Goal: Information Seeking & Learning: Learn about a topic

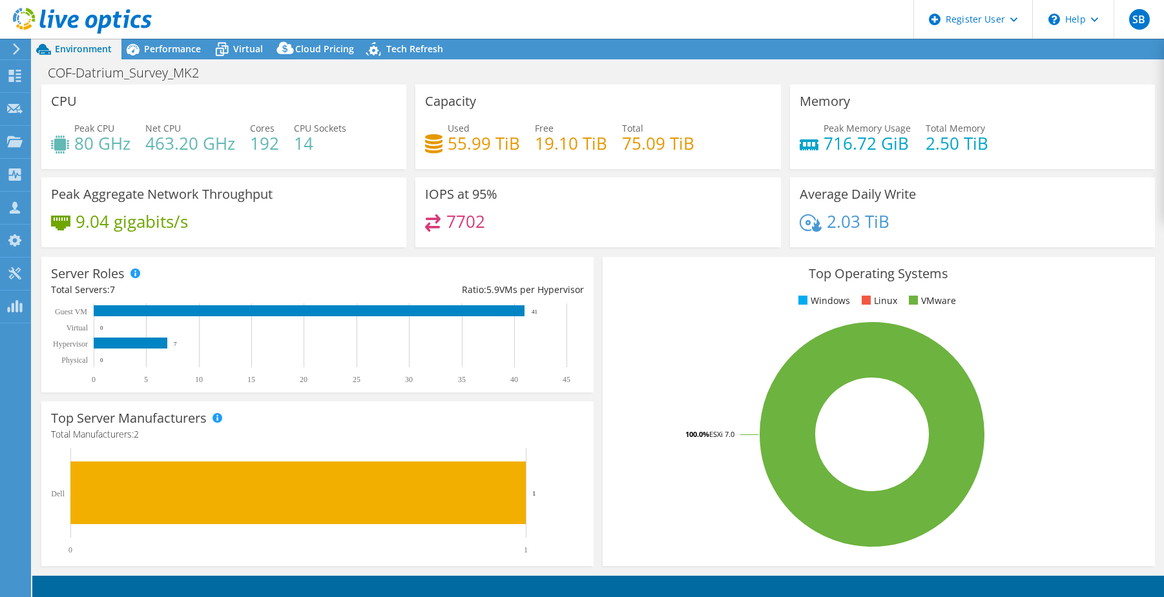
select select "USWest"
select select "USD"
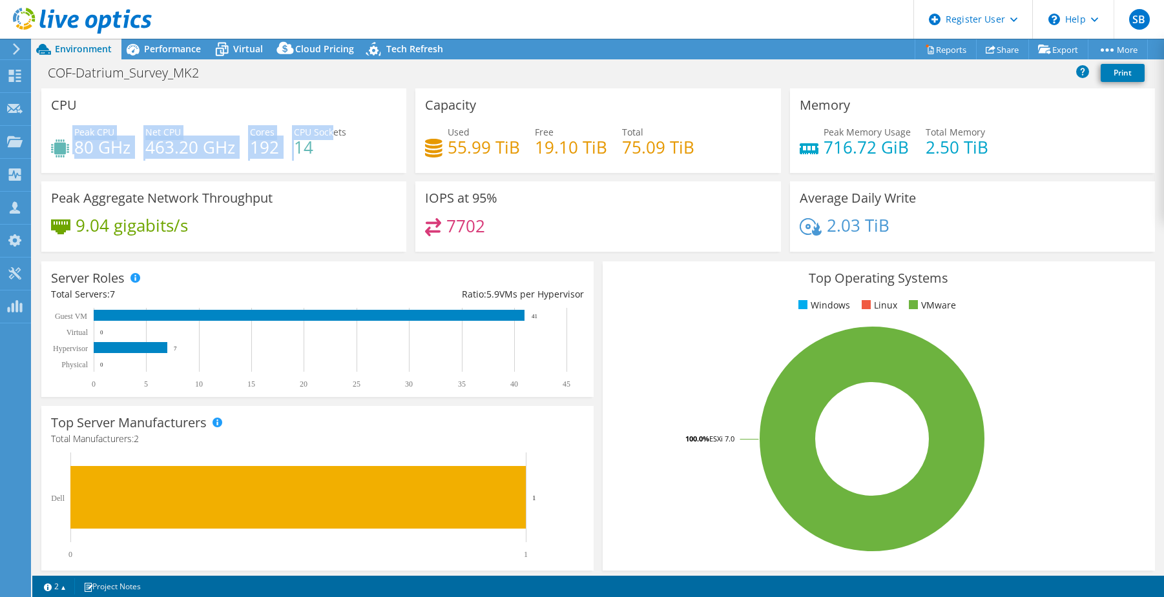
drag, startPoint x: 335, startPoint y: 137, endPoint x: 70, endPoint y: 125, distance: 265.7
click at [70, 125] on div "CPU Peak CPU 80 GHz Net CPU 463.20 GHz Cores 192 CPU Sockets 14" at bounding box center [223, 130] width 365 height 85
drag, startPoint x: 70, startPoint y: 125, endPoint x: 341, endPoint y: 124, distance: 271.2
click at [327, 125] on div "CPU Peak CPU 80 GHz Net CPU 463.20 GHz Cores 192 CPU Sockets 14" at bounding box center [223, 130] width 365 height 85
click at [373, 147] on div "Peak CPU 80 GHz Net CPU 463.20 GHz Cores 192 CPU Sockets 14" at bounding box center [224, 146] width 346 height 42
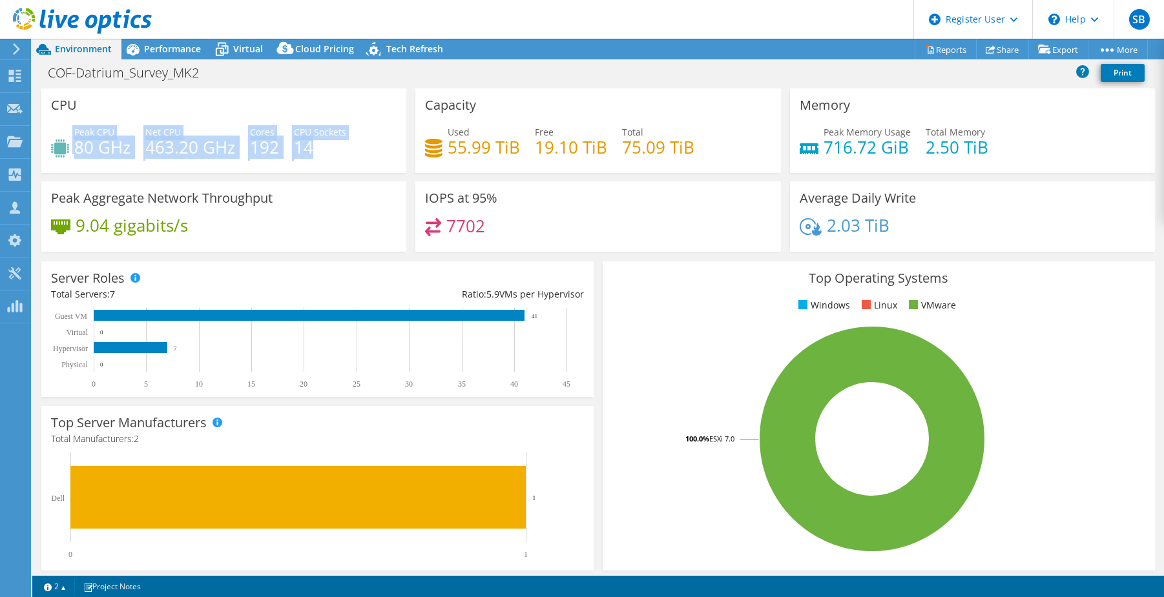
drag, startPoint x: 301, startPoint y: 143, endPoint x: 56, endPoint y: 141, distance: 244.8
click at [56, 141] on div "Peak CPU 80 GHz Net CPU 463.20 GHz Cores 192 CPU Sockets 14" at bounding box center [224, 146] width 346 height 42
drag, startPoint x: 56, startPoint y: 141, endPoint x: 170, endPoint y: 106, distance: 119.5
click at [170, 106] on div "CPU Peak CPU 80 GHz Net CPU 463.20 GHz Cores 192 CPU Sockets 14" at bounding box center [223, 130] width 365 height 85
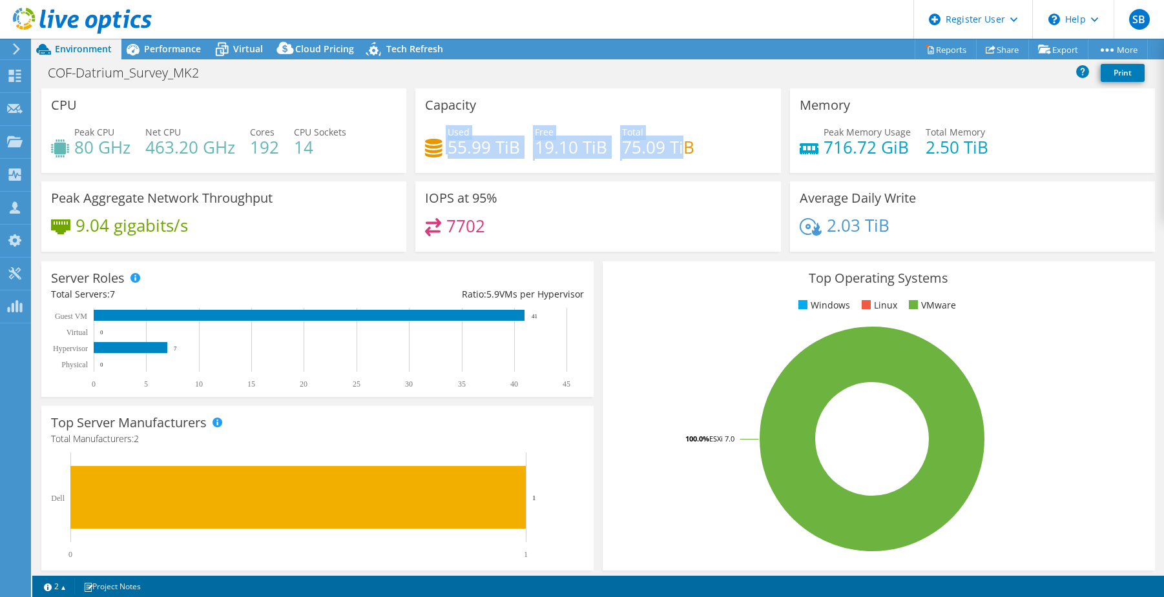
drag, startPoint x: 678, startPoint y: 144, endPoint x: 417, endPoint y: 144, distance: 261.6
click at [417, 144] on div "Capacity Used 55.99 TiB Free 19.10 TiB Total 75.09 TiB" at bounding box center [597, 130] width 365 height 85
drag, startPoint x: 417, startPoint y: 144, endPoint x: 883, endPoint y: 136, distance: 467.0
click at [862, 140] on h4 "716.72 GiB" at bounding box center [866, 147] width 87 height 14
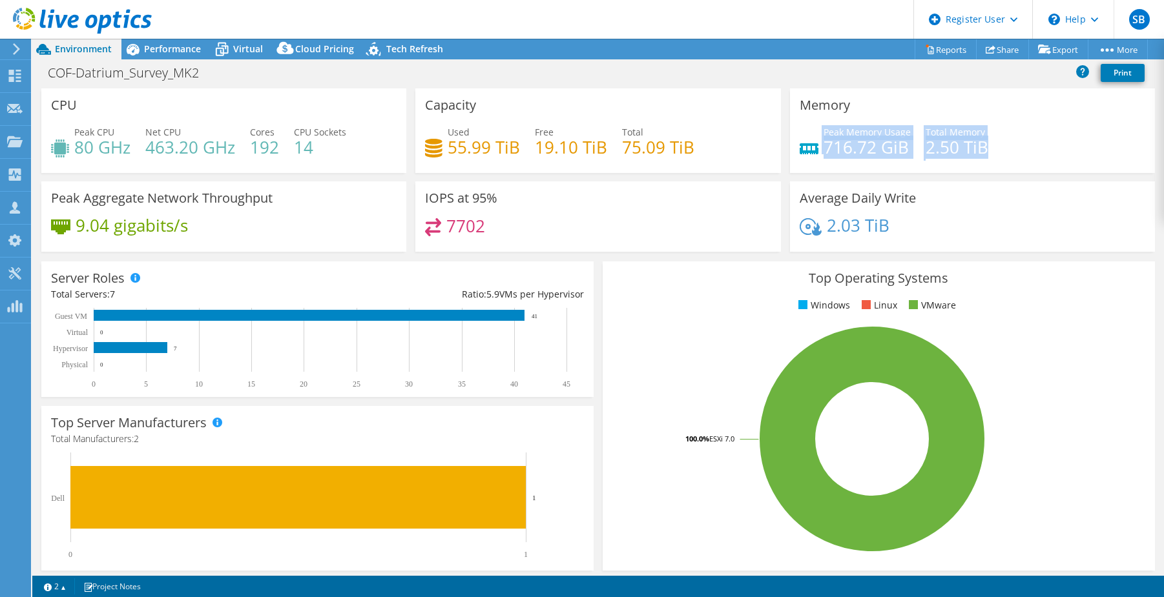
drag, startPoint x: 1021, startPoint y: 135, endPoint x: 783, endPoint y: 139, distance: 238.3
click at [790, 139] on div "Memory Peak Memory Usage 716.72 GiB Total Memory 2.50 TiB" at bounding box center [972, 130] width 365 height 85
drag, startPoint x: 783, startPoint y: 139, endPoint x: 683, endPoint y: 92, distance: 110.4
click at [683, 92] on div "Capacity Used 55.99 TiB Free 19.10 TiB Total 75.09 TiB" at bounding box center [597, 130] width 365 height 85
click at [146, 55] on div "Performance" at bounding box center [165, 49] width 89 height 21
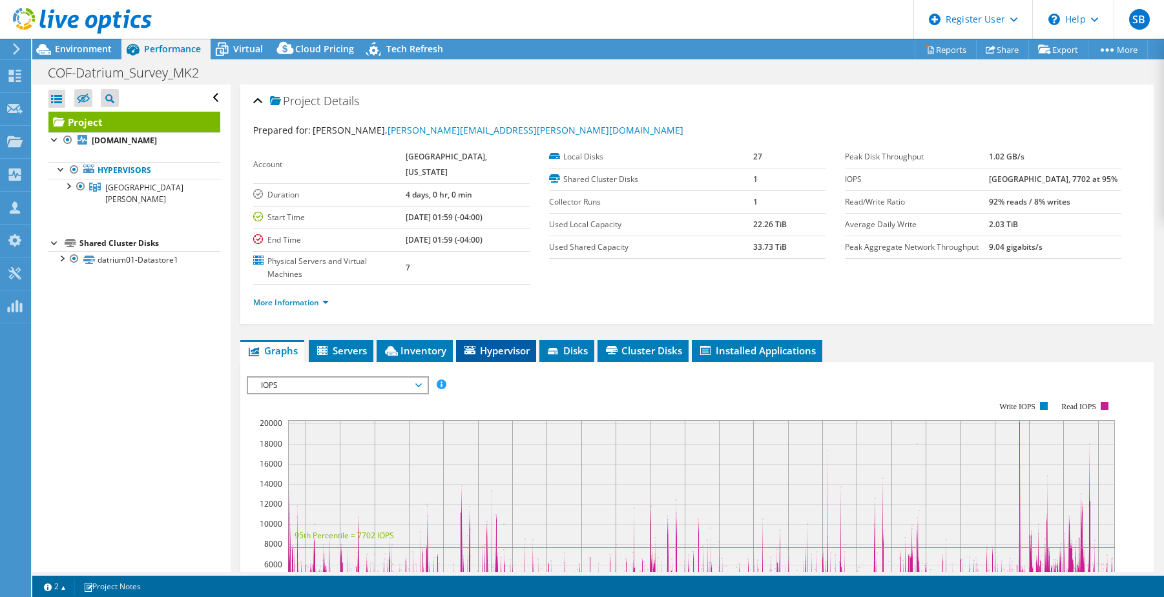
click at [485, 344] on span "Hypervisor" at bounding box center [495, 350] width 67 height 13
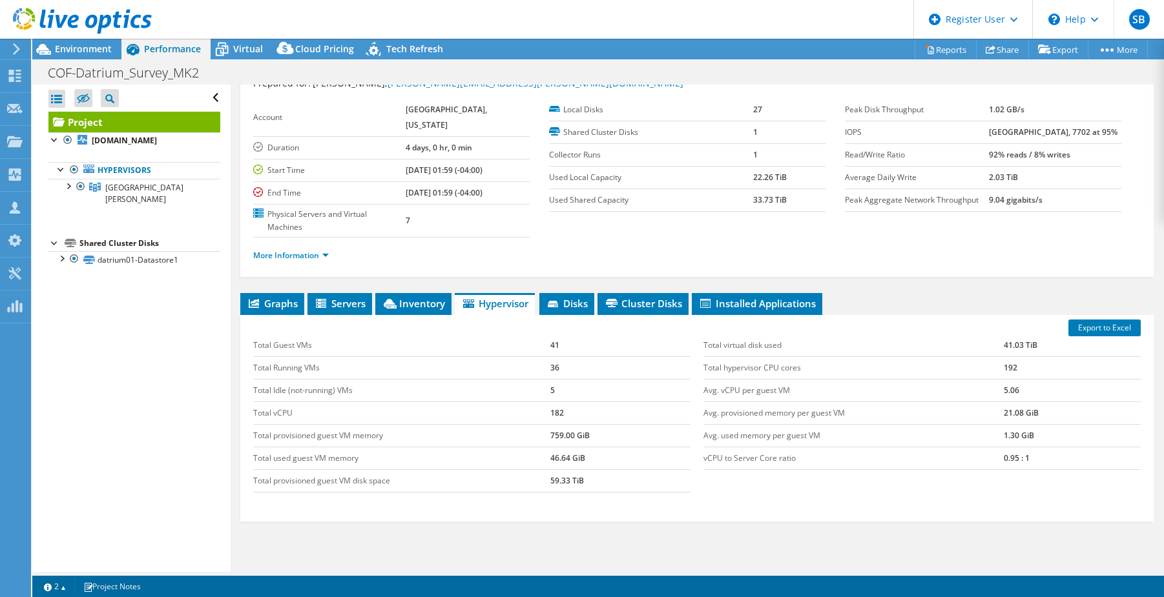
scroll to position [88, 0]
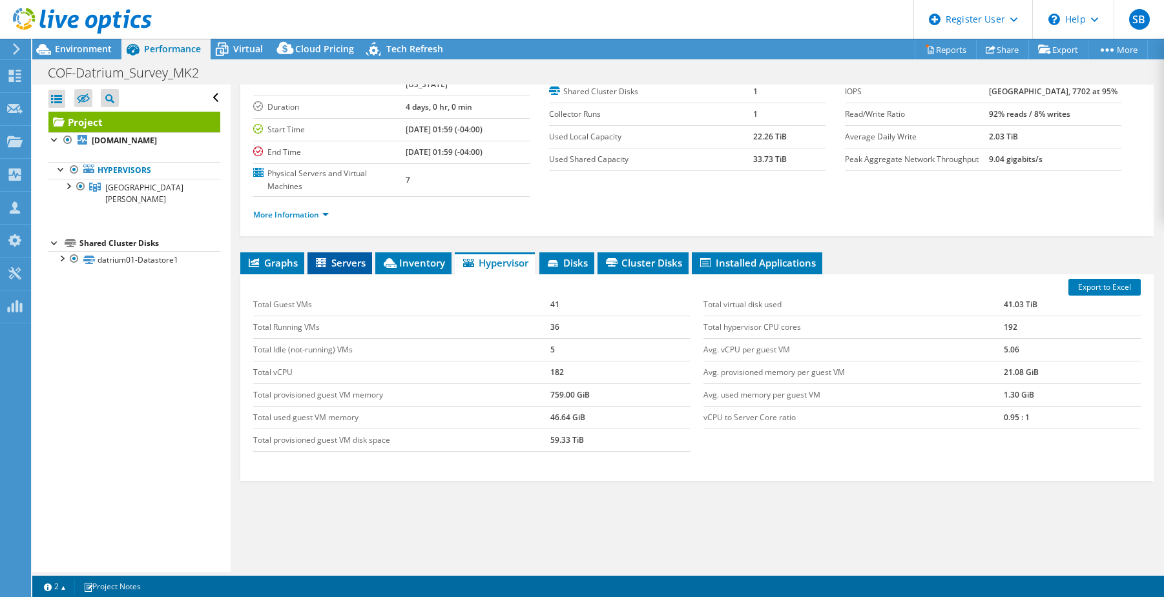
click at [321, 258] on icon at bounding box center [321, 262] width 10 height 9
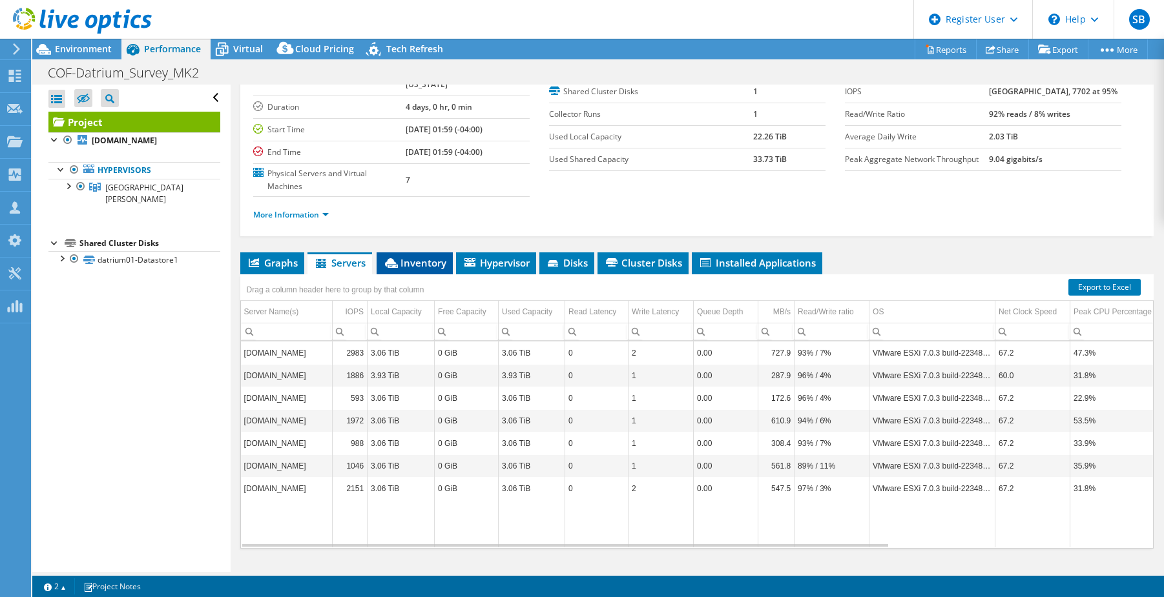
click at [428, 256] on span "Inventory" at bounding box center [414, 262] width 63 height 13
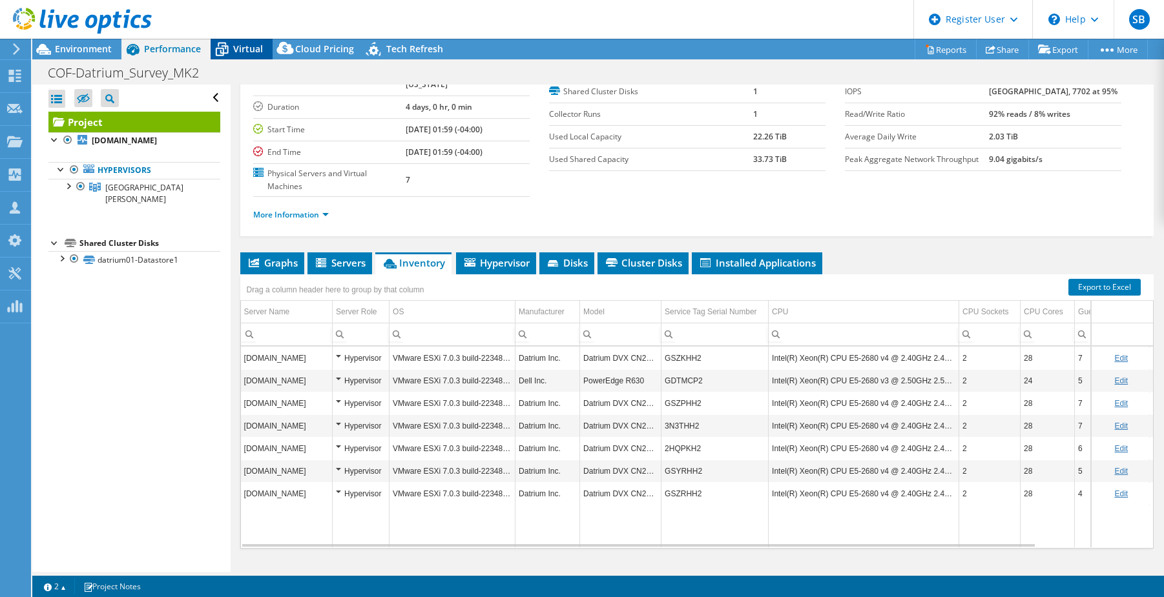
click at [231, 39] on icon at bounding box center [222, 49] width 23 height 23
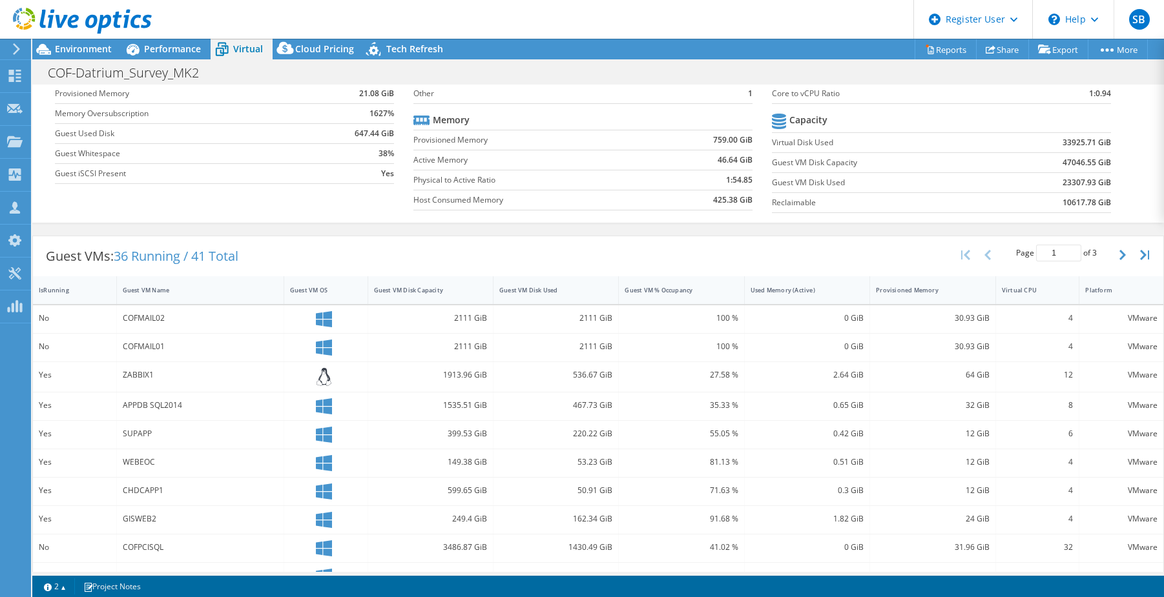
scroll to position [0, 0]
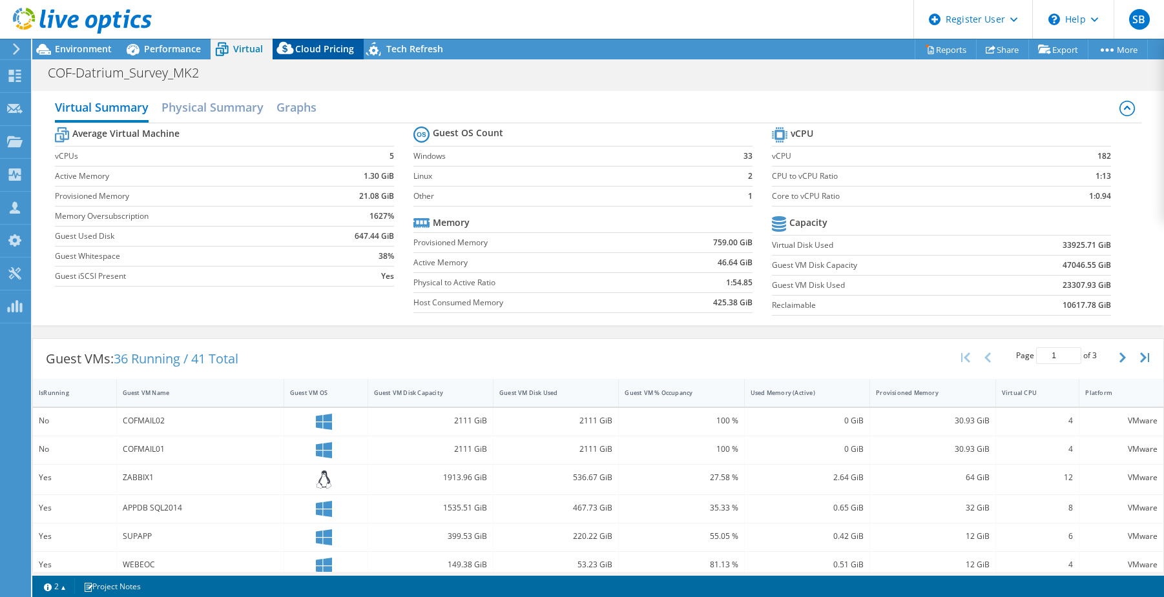
click at [319, 48] on span "Cloud Pricing" at bounding box center [324, 49] width 59 height 12
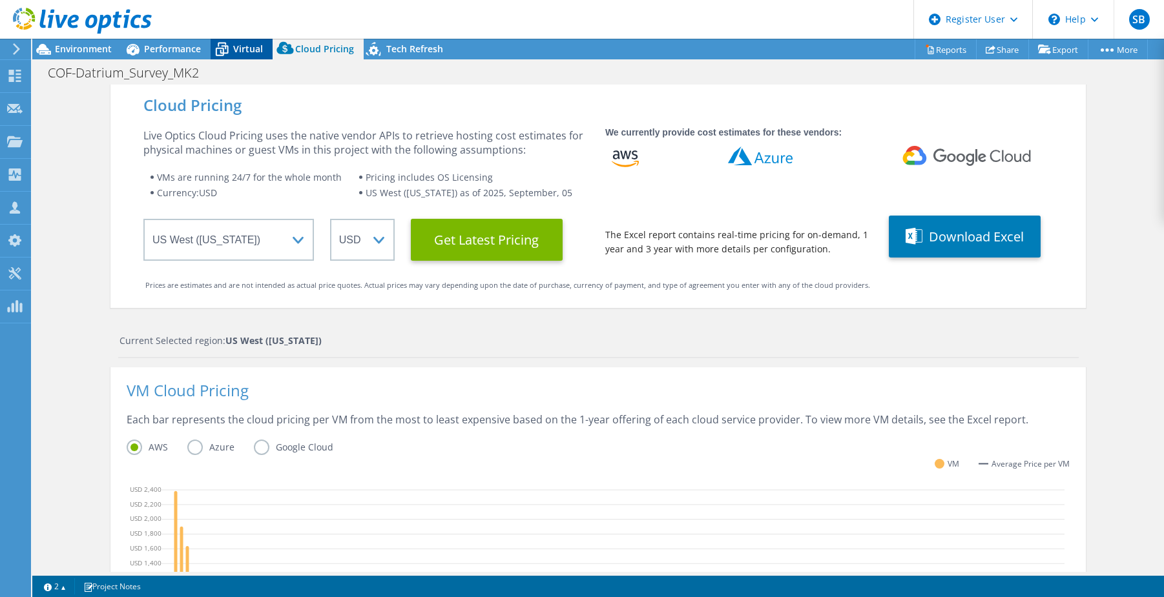
click at [216, 55] on icon at bounding box center [222, 50] width 13 height 10
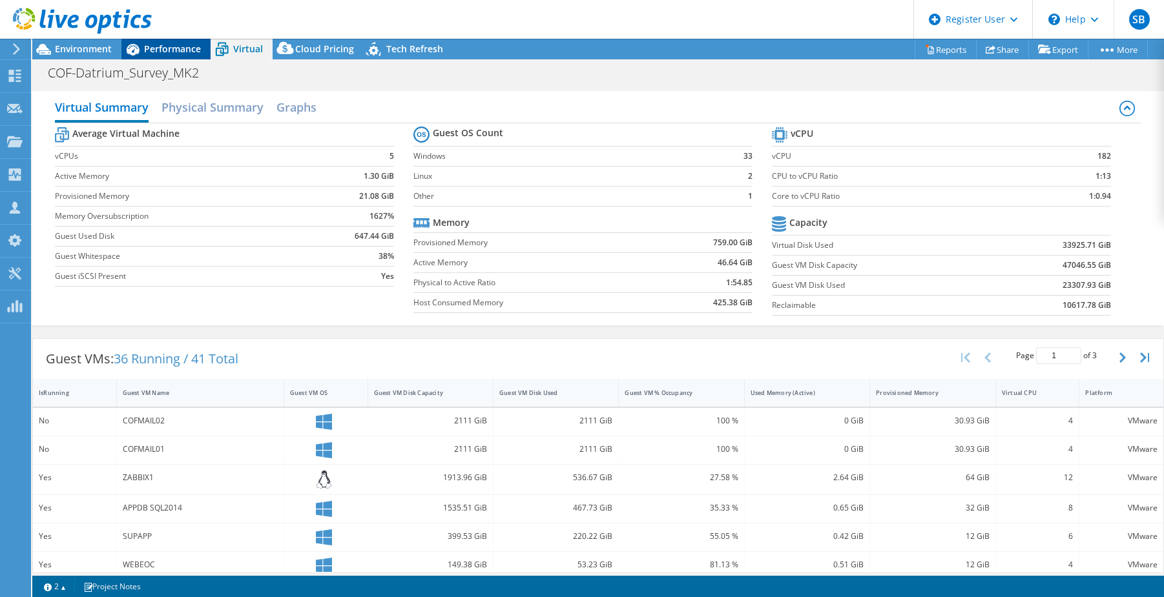
click at [169, 52] on span "Performance" at bounding box center [172, 49] width 57 height 12
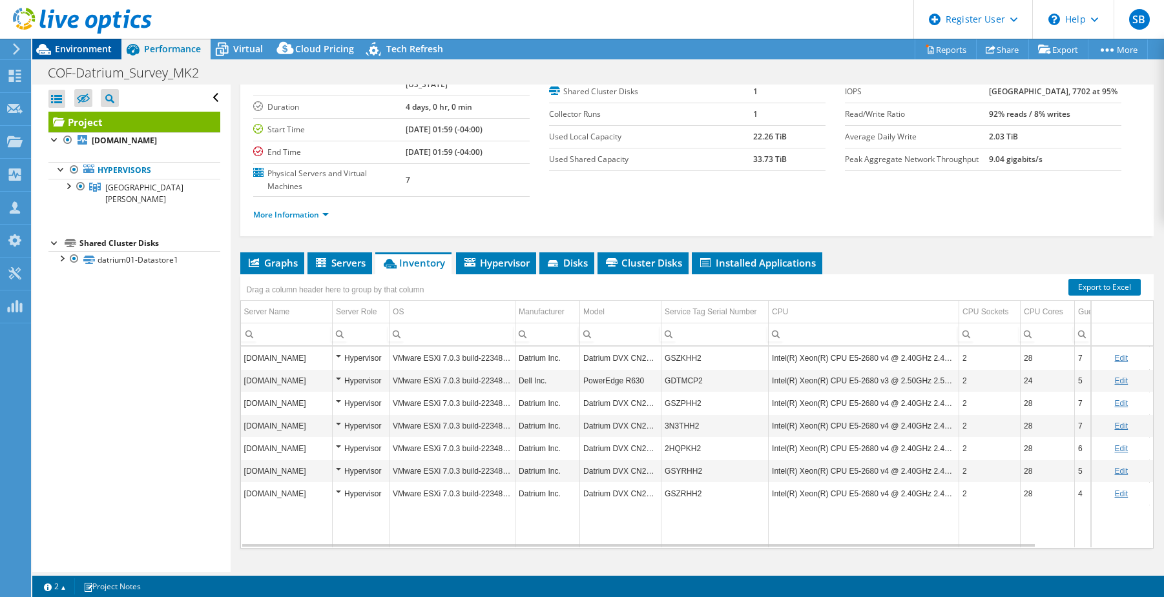
click at [85, 46] on span "Environment" at bounding box center [83, 49] width 57 height 12
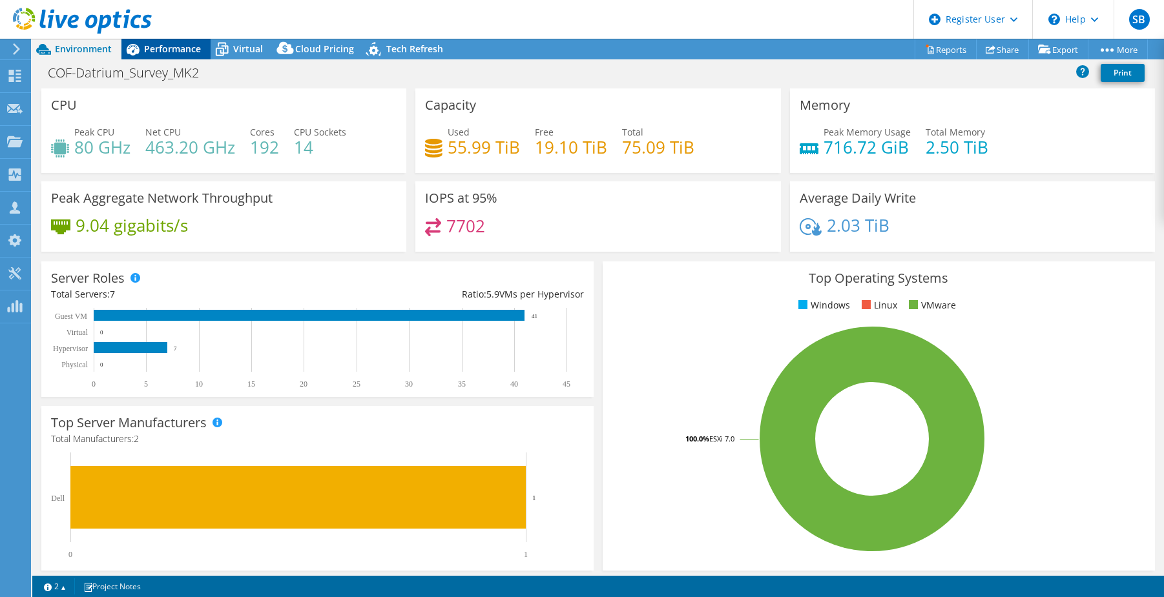
click at [198, 42] on div "Performance" at bounding box center [165, 49] width 89 height 21
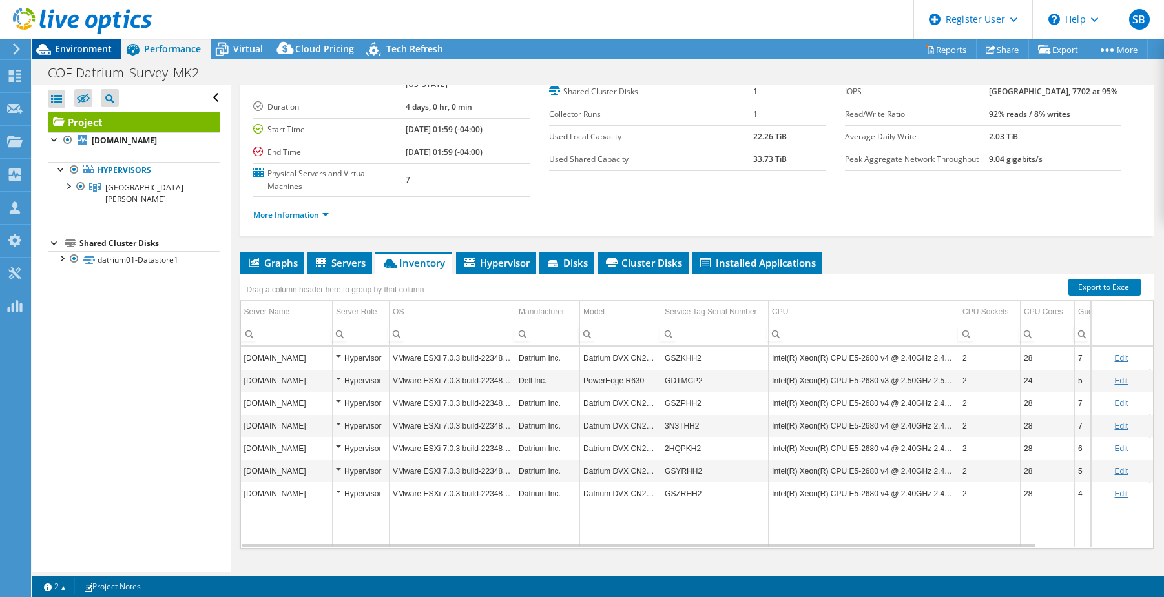
click at [88, 50] on span "Environment" at bounding box center [83, 49] width 57 height 12
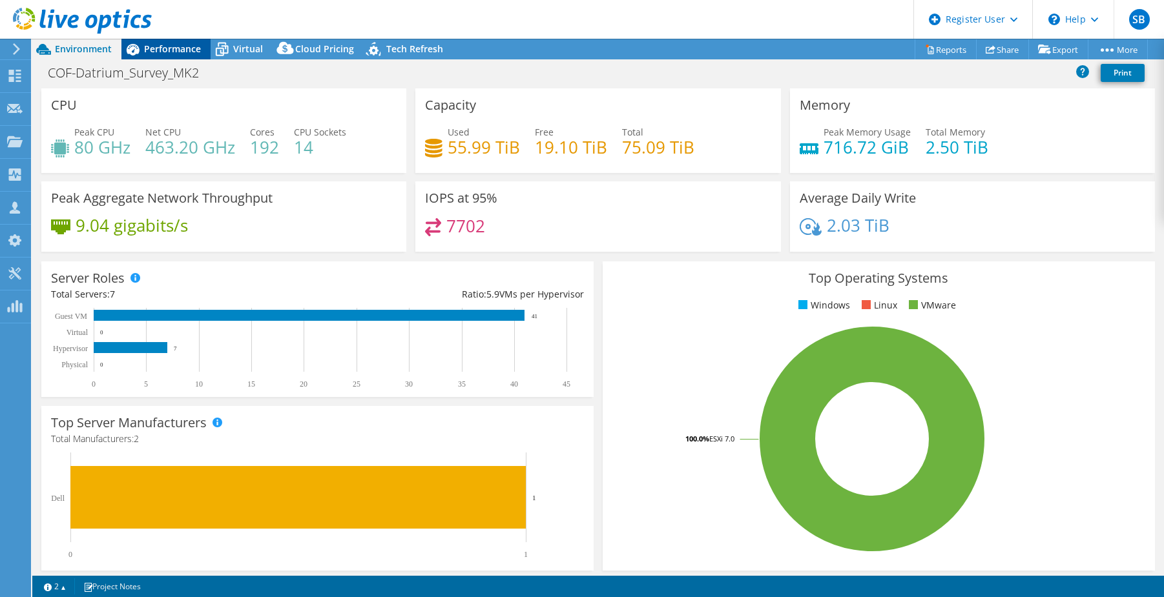
drag, startPoint x: 182, startPoint y: 43, endPoint x: 198, endPoint y: 46, distance: 15.7
click at [181, 43] on span "Performance" at bounding box center [172, 49] width 57 height 12
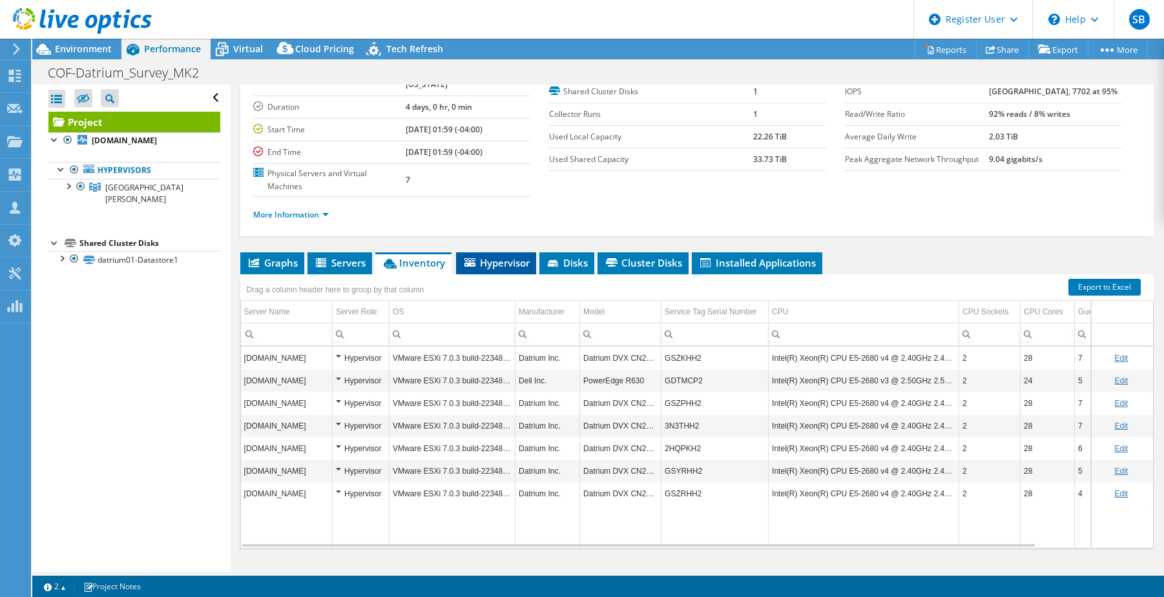
click at [522, 256] on span "Hypervisor" at bounding box center [495, 262] width 67 height 13
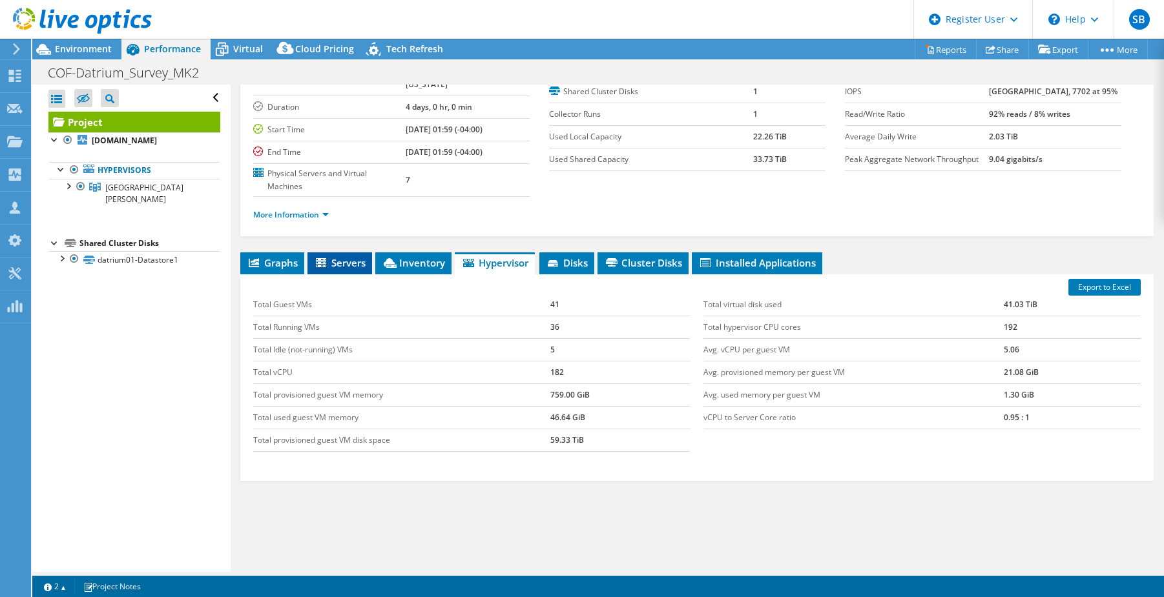
click at [332, 256] on span "Servers" at bounding box center [340, 262] width 52 height 13
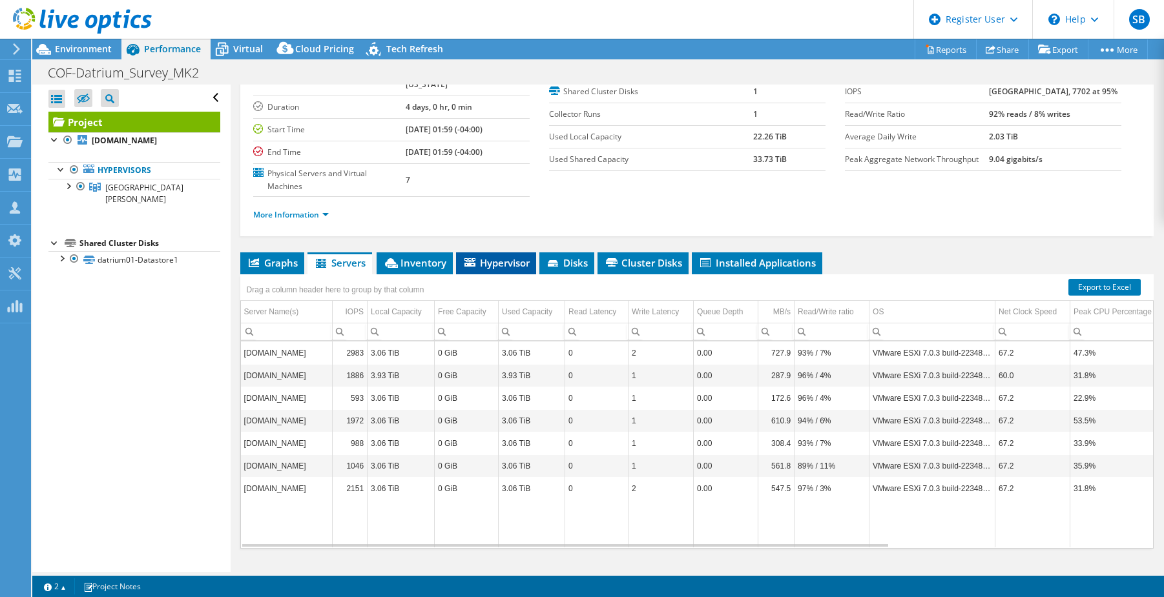
click at [464, 258] on icon at bounding box center [469, 262] width 11 height 8
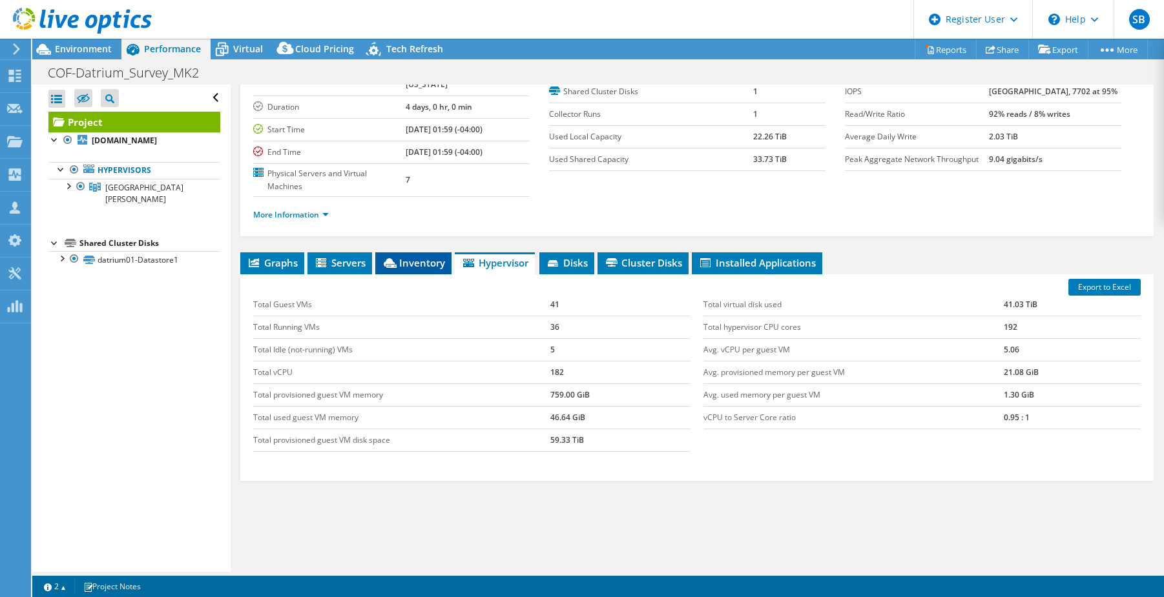
click at [422, 253] on li "Inventory" at bounding box center [413, 264] width 76 height 22
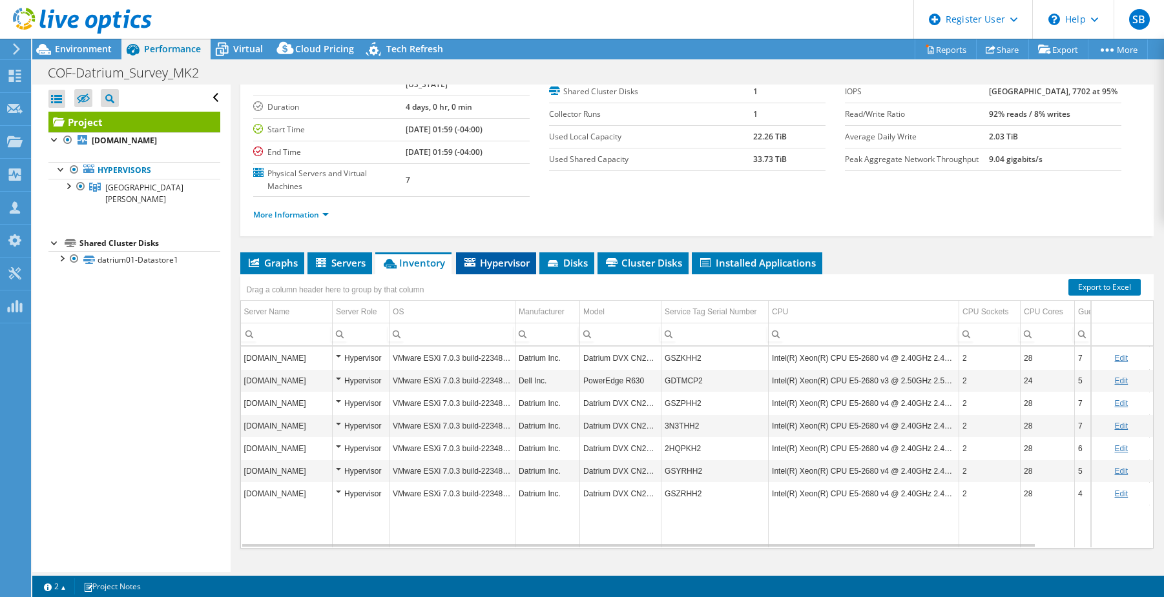
click at [493, 256] on span "Hypervisor" at bounding box center [495, 262] width 67 height 13
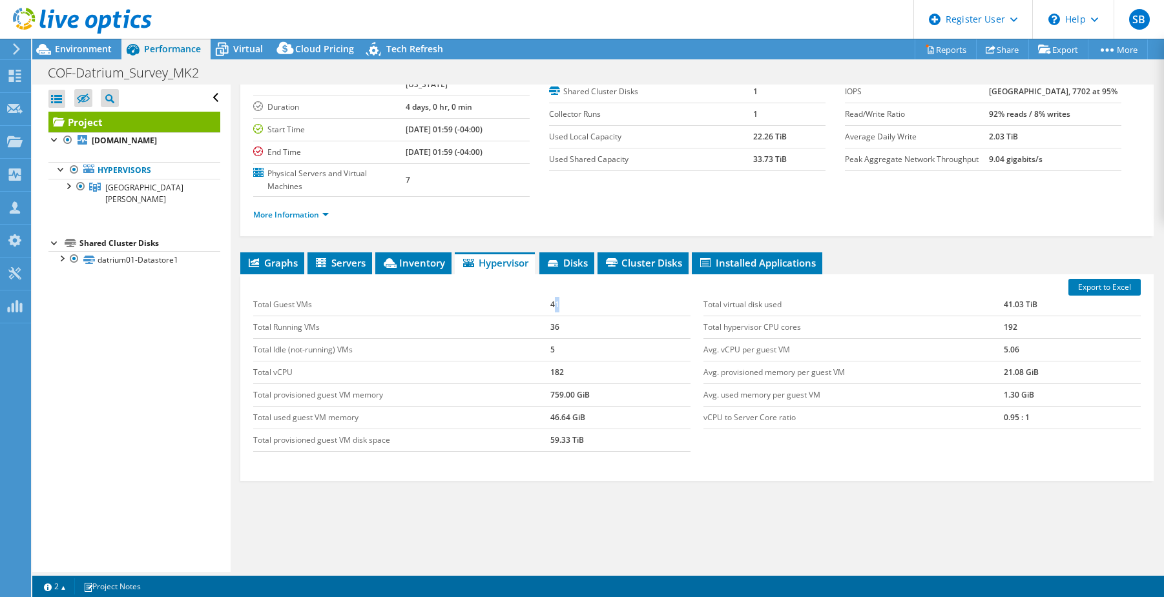
drag, startPoint x: 557, startPoint y: 282, endPoint x: 534, endPoint y: 281, distance: 23.3
click at [535, 294] on tr "Total Guest VMs 41" at bounding box center [471, 305] width 437 height 23
drag, startPoint x: 534, startPoint y: 281, endPoint x: 553, endPoint y: 298, distance: 25.2
click at [553, 316] on td "36" at bounding box center [620, 327] width 140 height 23
drag, startPoint x: 553, startPoint y: 298, endPoint x: 579, endPoint y: 303, distance: 26.3
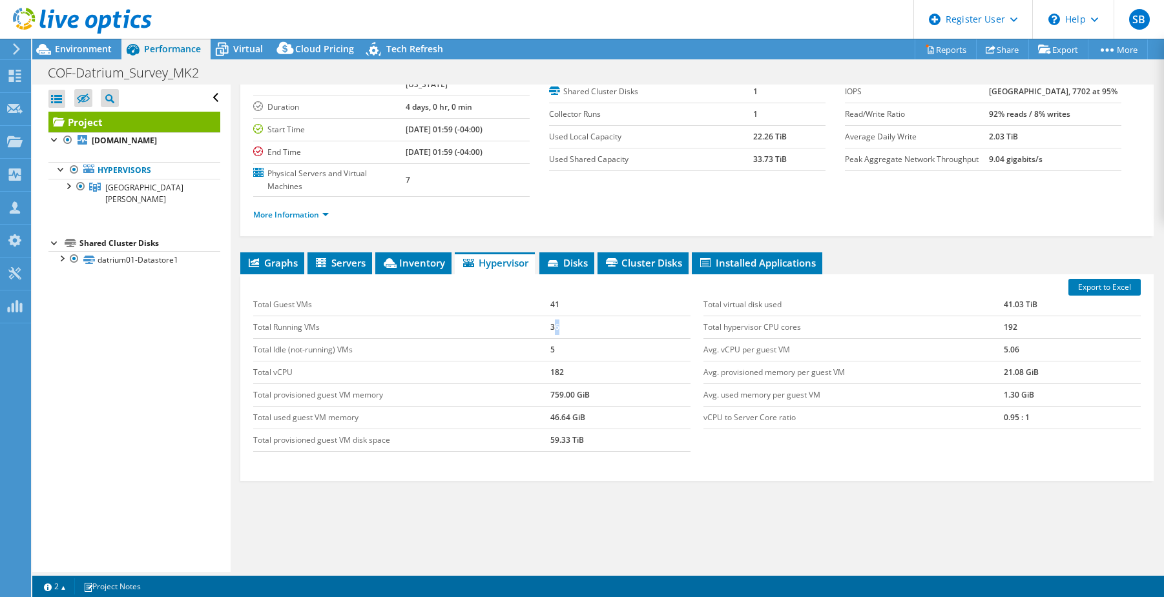
click at [579, 316] on td "36" at bounding box center [620, 327] width 140 height 23
click at [586, 316] on td "36" at bounding box center [620, 327] width 140 height 23
click at [554, 294] on td "41" at bounding box center [620, 305] width 140 height 23
drag, startPoint x: 554, startPoint y: 279, endPoint x: 566, endPoint y: 284, distance: 12.7
click at [566, 294] on td "41" at bounding box center [620, 305] width 140 height 23
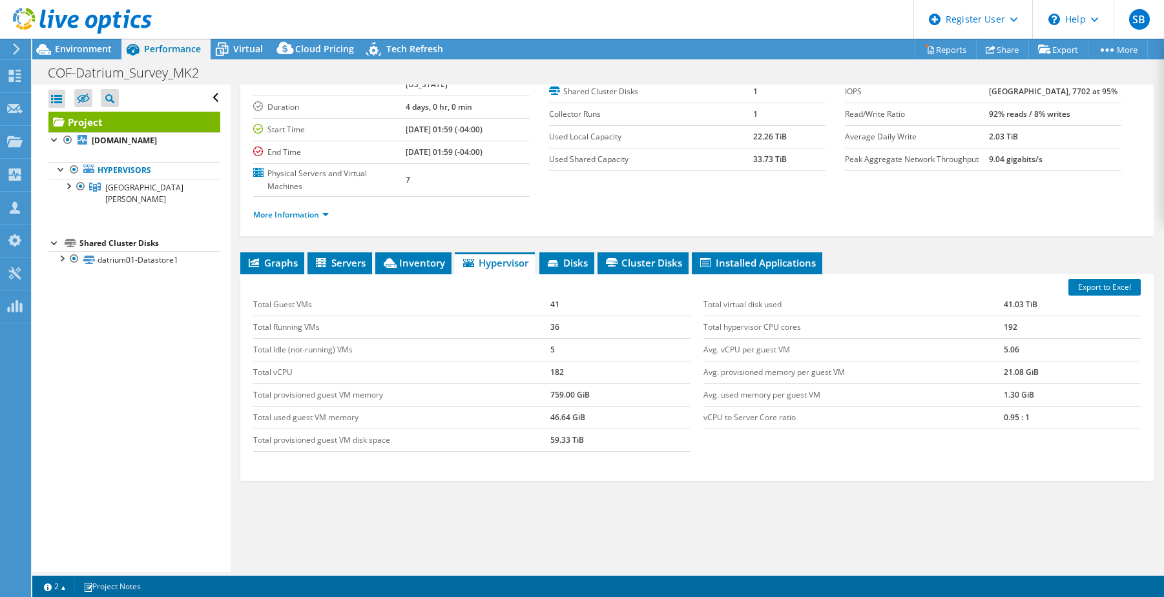
click at [555, 316] on td "36" at bounding box center [620, 327] width 140 height 23
drag, startPoint x: 570, startPoint y: 342, endPoint x: 511, endPoint y: 349, distance: 59.1
click at [519, 361] on tr "Total vCPU 182" at bounding box center [471, 372] width 437 height 23
drag, startPoint x: 511, startPoint y: 349, endPoint x: 645, endPoint y: 367, distance: 134.3
click at [634, 384] on td "759.00 GiB" at bounding box center [620, 395] width 140 height 23
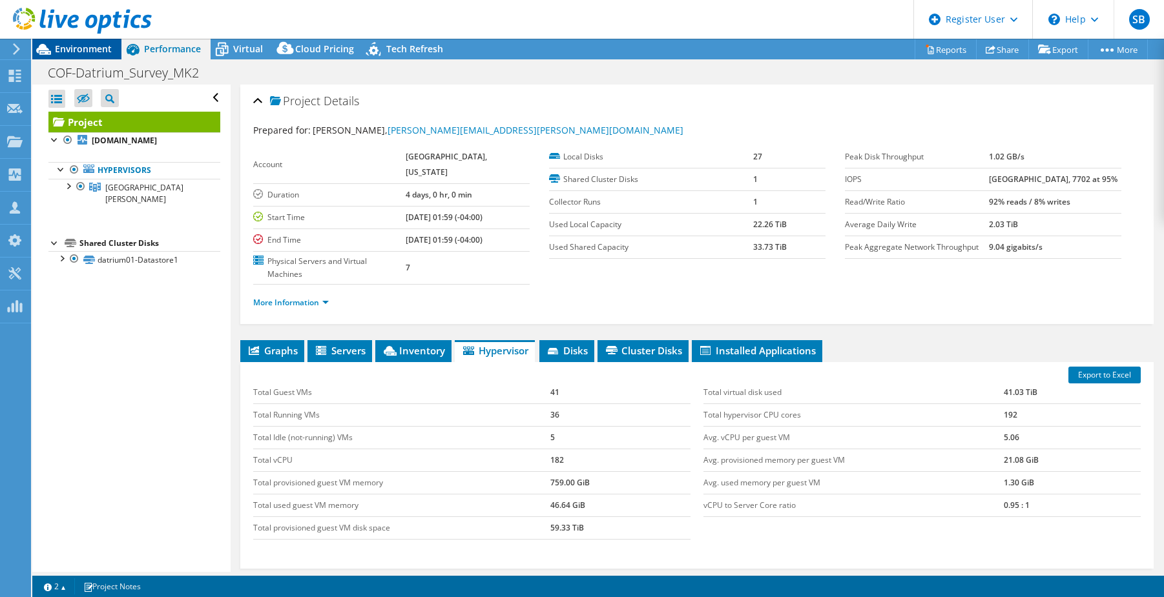
click at [87, 58] on div "Environment" at bounding box center [76, 49] width 89 height 21
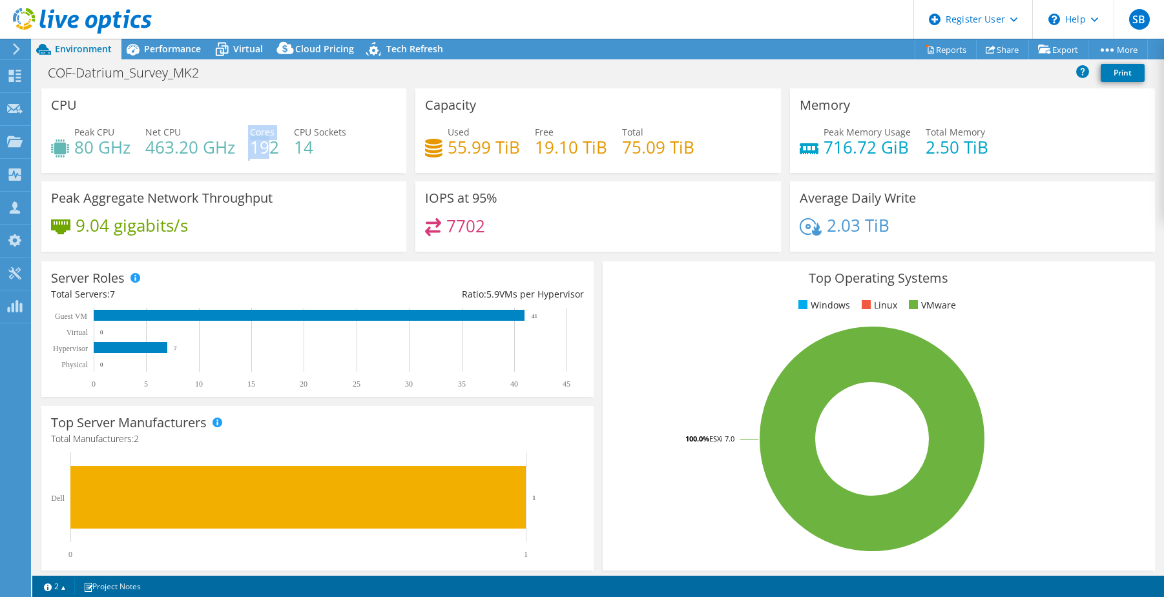
drag, startPoint x: 271, startPoint y: 152, endPoint x: 242, endPoint y: 150, distance: 29.1
click at [242, 150] on div "Peak CPU 80 GHz Net CPU 463.20 GHz Cores 192 CPU Sockets 14" at bounding box center [224, 146] width 346 height 42
drag, startPoint x: 242, startPoint y: 150, endPoint x: 289, endPoint y: 154, distance: 47.9
click at [289, 154] on div "Peak CPU 80 GHz Net CPU 463.20 GHz Cores 192 CPU Sockets 14" at bounding box center [224, 146] width 346 height 42
drag, startPoint x: 257, startPoint y: 151, endPoint x: 242, endPoint y: 150, distance: 15.5
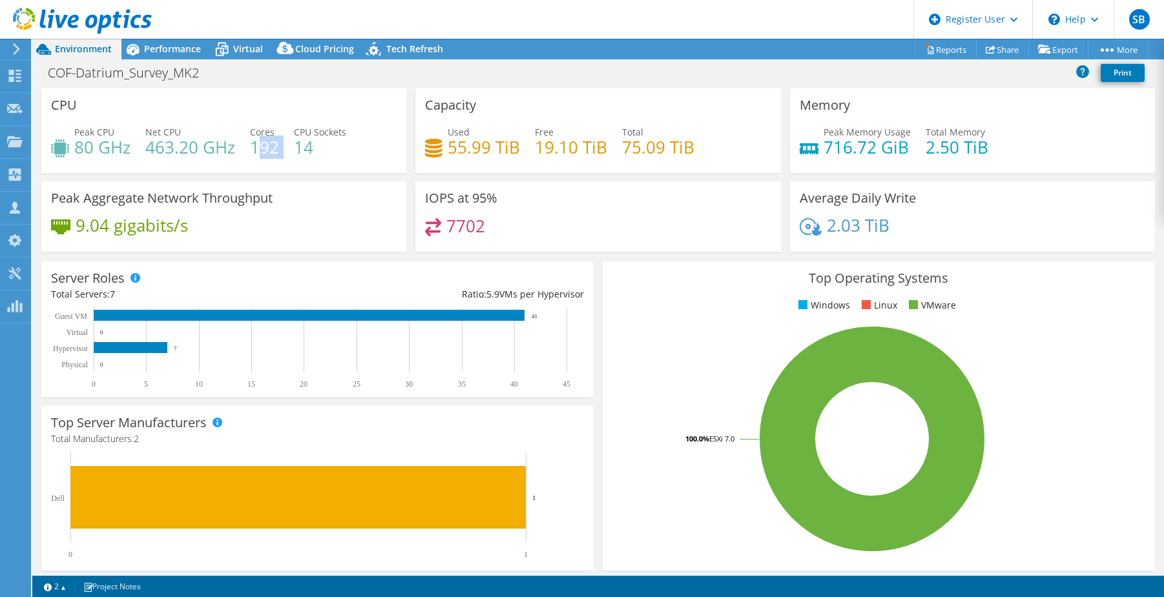
click at [256, 151] on div "Peak CPU 80 GHz Net CPU 463.20 GHz Cores 192 CPU Sockets 14" at bounding box center [224, 146] width 346 height 42
drag, startPoint x: 242, startPoint y: 150, endPoint x: 158, endPoint y: 40, distance: 138.7
click at [154, 36] on header "SB Dell User Sebastian Banu Sebastian.Banu@dell.com Dell My Profile Log Out \n …" at bounding box center [582, 19] width 1164 height 39
drag, startPoint x: 159, startPoint y: 42, endPoint x: 177, endPoint y: 47, distance: 18.8
click at [160, 42] on div "Performance" at bounding box center [165, 49] width 89 height 21
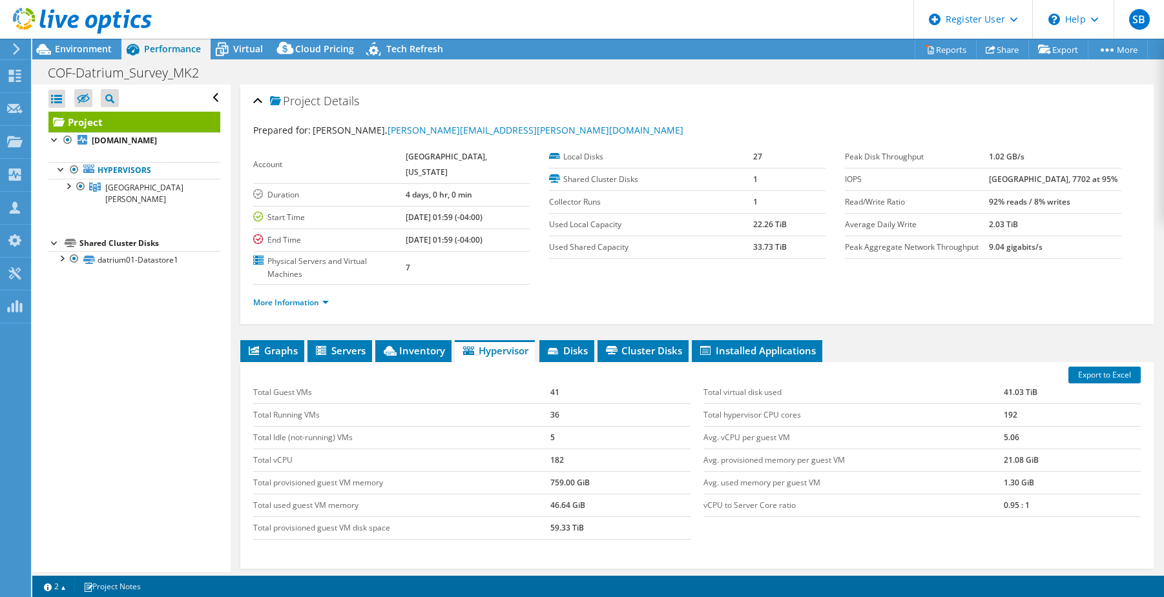
click at [590, 449] on td "182" at bounding box center [620, 460] width 140 height 23
drag, startPoint x: 1028, startPoint y: 477, endPoint x: 970, endPoint y: 482, distance: 58.3
click at [986, 494] on tr "vCPU to Server Core ratio 0.95 : 1" at bounding box center [921, 505] width 437 height 23
drag, startPoint x: 970, startPoint y: 482, endPoint x: 974, endPoint y: 502, distance: 20.4
click at [974, 502] on div "Total virtual disk used 41.03 TiB Total hypervisor CPU cores 192 Avg. vCPU per …" at bounding box center [922, 449] width 450 height 161
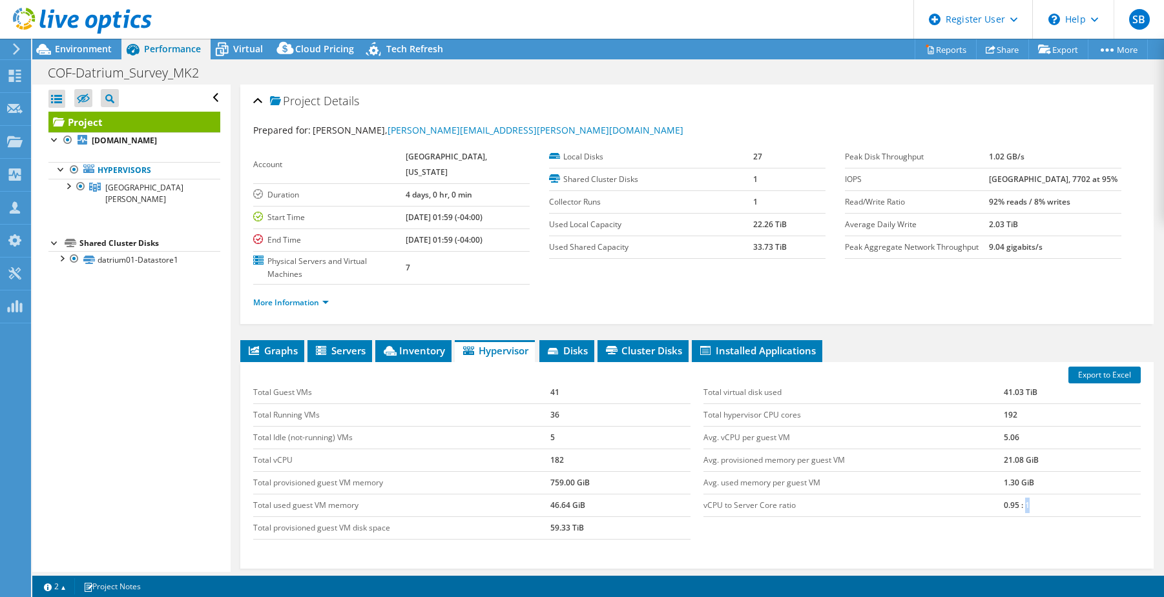
drag, startPoint x: 1020, startPoint y: 480, endPoint x: 967, endPoint y: 476, distance: 52.5
click at [975, 494] on tr "vCPU to Server Core ratio 0.95 : 1" at bounding box center [921, 505] width 437 height 23
drag, startPoint x: 967, startPoint y: 476, endPoint x: 1057, endPoint y: 451, distance: 92.4
click at [1057, 471] on td "1.30 GiB" at bounding box center [1072, 482] width 137 height 23
drag, startPoint x: 982, startPoint y: 483, endPoint x: 974, endPoint y: 482, distance: 8.5
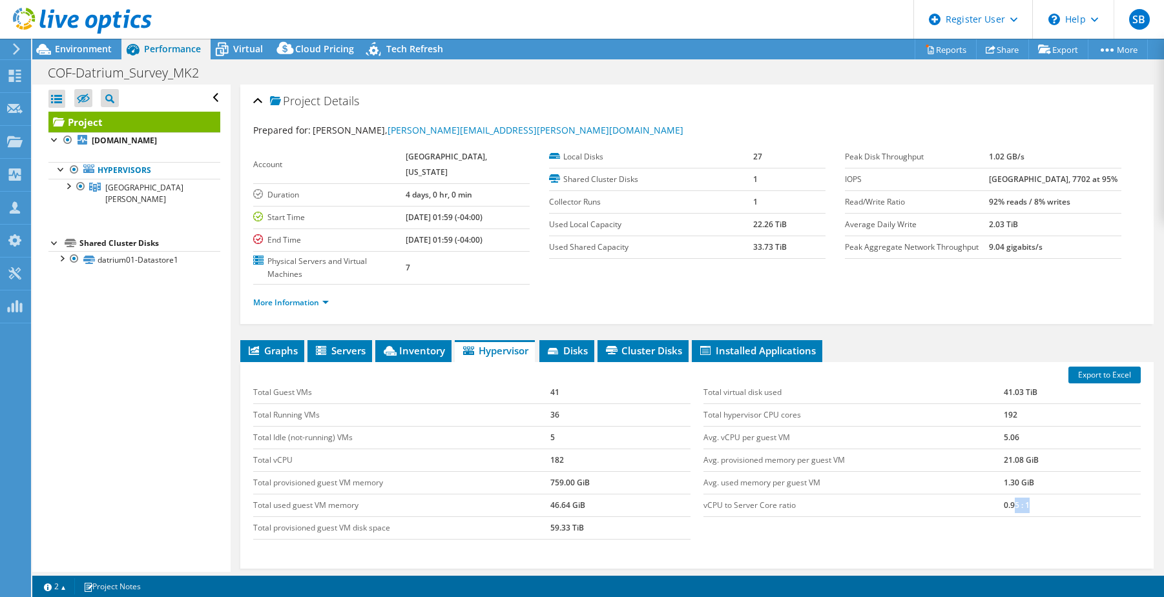
click at [978, 494] on tr "vCPU to Server Core ratio 0.95 : 1" at bounding box center [921, 505] width 437 height 23
click at [849, 471] on td "Avg. used memory per guest VM" at bounding box center [853, 482] width 300 height 23
drag, startPoint x: 712, startPoint y: 455, endPoint x: 806, endPoint y: 460, distance: 94.4
click at [796, 471] on td "Avg. used memory per guest VM" at bounding box center [853, 482] width 300 height 23
drag, startPoint x: 806, startPoint y: 460, endPoint x: 726, endPoint y: 439, distance: 82.9
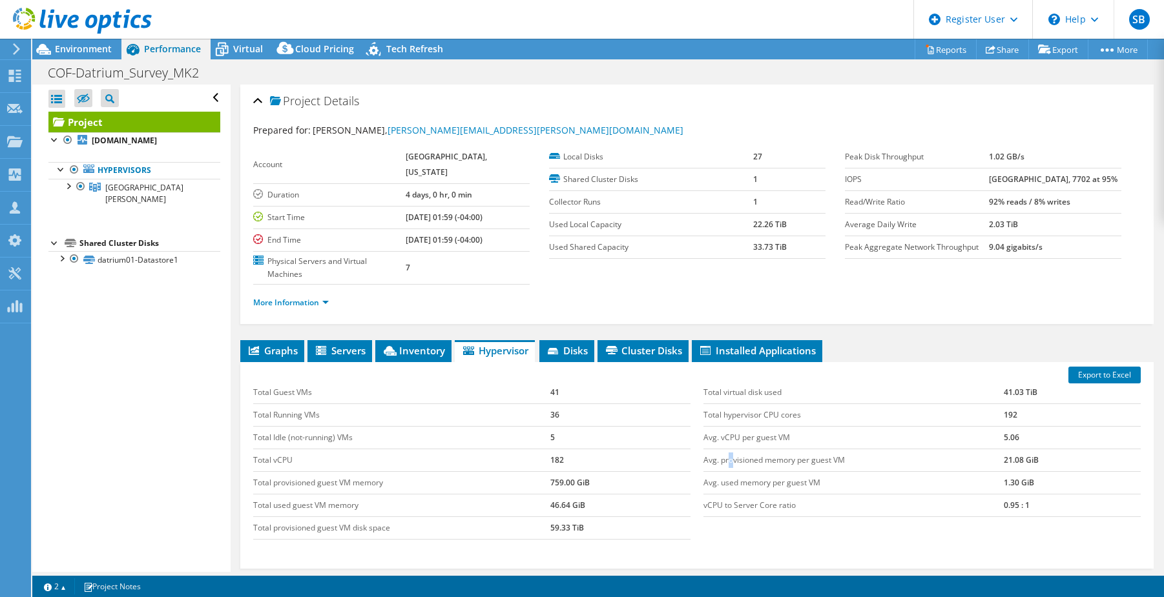
click at [725, 449] on td "Avg. provisioned memory per guest VM" at bounding box center [853, 460] width 300 height 23
drag, startPoint x: 723, startPoint y: 454, endPoint x: 807, endPoint y: 461, distance: 84.9
click at [803, 471] on td "Avg. used memory per guest VM" at bounding box center [853, 482] width 300 height 23
drag, startPoint x: 807, startPoint y: 461, endPoint x: 889, endPoint y: 457, distance: 81.5
click at [889, 471] on td "Avg. used memory per guest VM" at bounding box center [853, 482] width 300 height 23
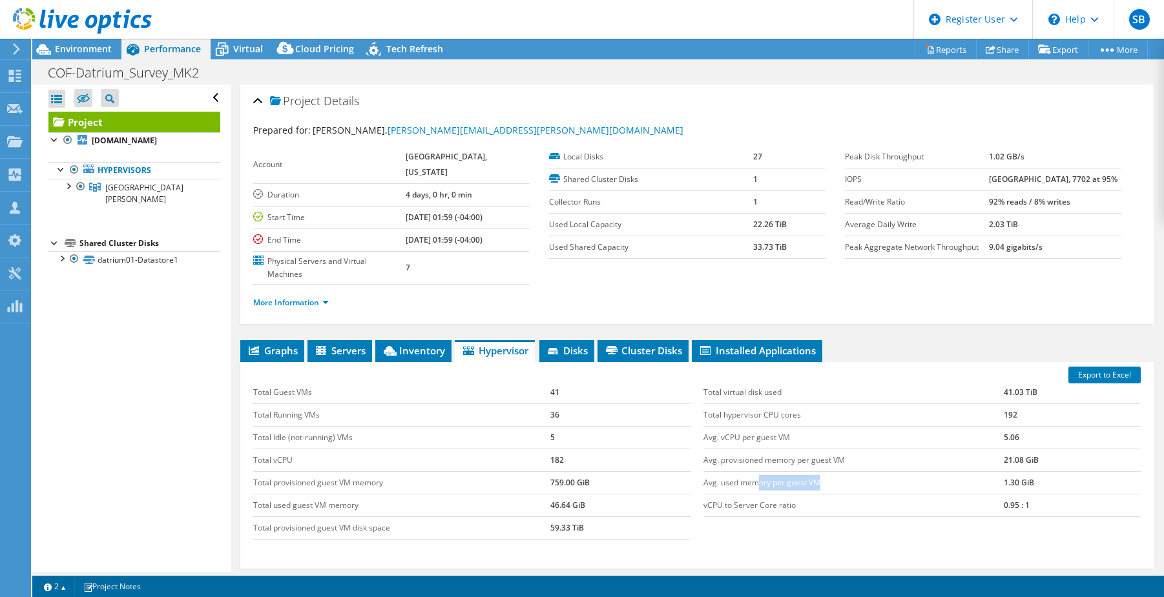
drag, startPoint x: 811, startPoint y: 453, endPoint x: 725, endPoint y: 453, distance: 86.5
click at [729, 471] on td "Avg. used memory per guest VM" at bounding box center [853, 482] width 300 height 23
drag, startPoint x: 725, startPoint y: 453, endPoint x: 881, endPoint y: 442, distance: 156.6
click at [883, 471] on td "Avg. used memory per guest VM" at bounding box center [853, 482] width 300 height 23
click at [768, 449] on td "Avg. provisioned memory per guest VM" at bounding box center [853, 460] width 300 height 23
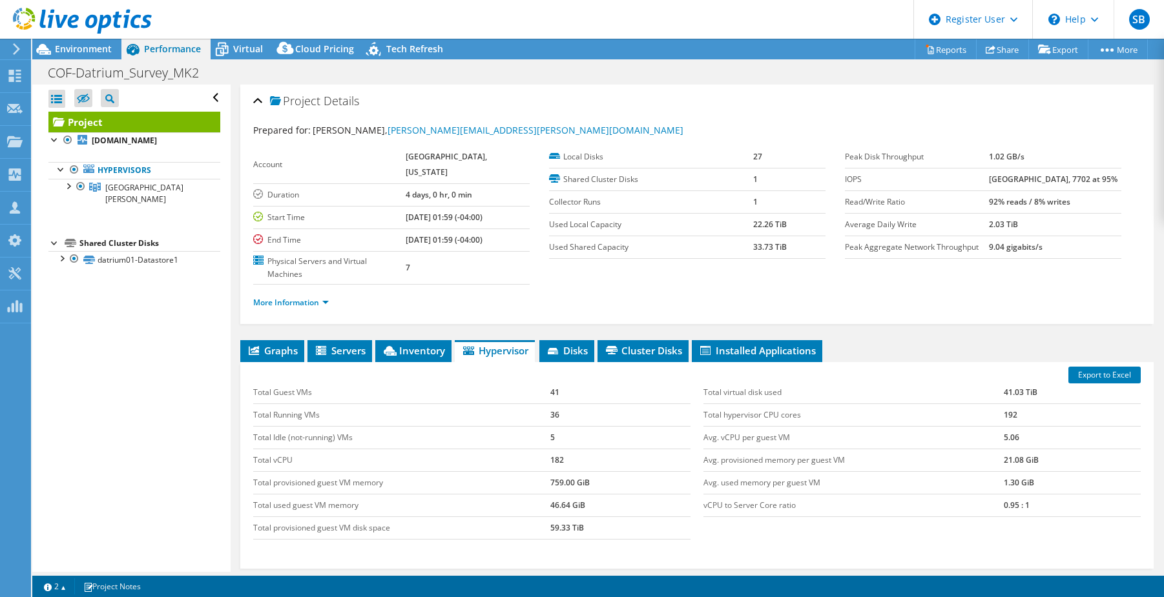
drag, startPoint x: 767, startPoint y: 435, endPoint x: 890, endPoint y: 448, distance: 124.1
click at [890, 471] on td "Avg. used memory per guest VM" at bounding box center [853, 482] width 300 height 23
click at [922, 449] on td "Avg. provisioned memory per guest VM" at bounding box center [853, 460] width 300 height 23
drag, startPoint x: 255, startPoint y: 457, endPoint x: 435, endPoint y: 459, distance: 180.2
click at [435, 471] on td "Total provisioned guest VM memory" at bounding box center [401, 482] width 297 height 23
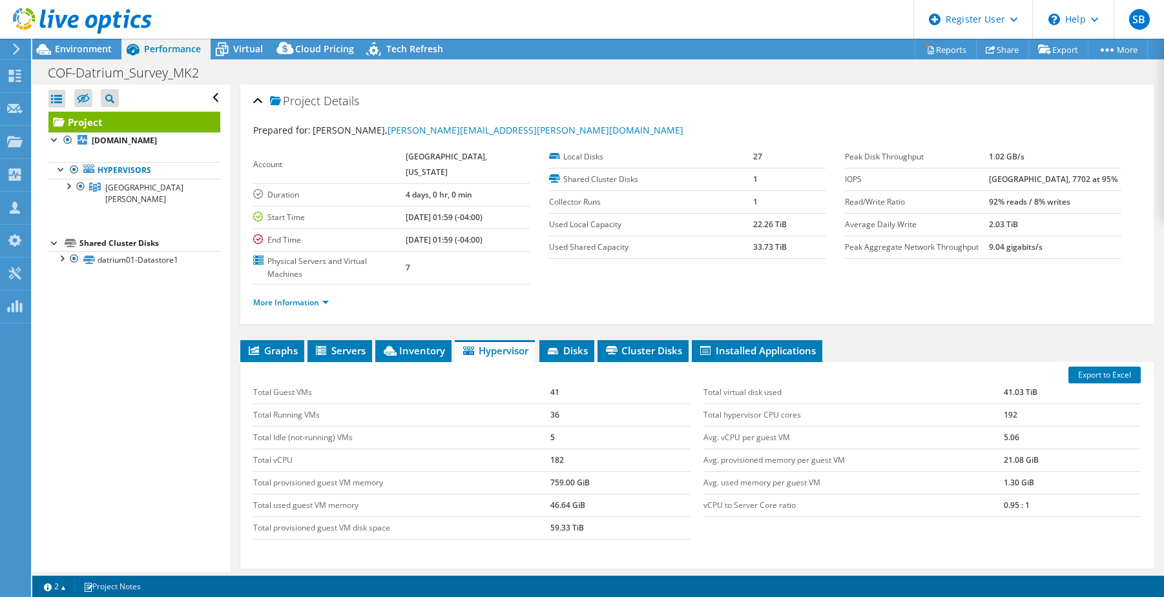
drag, startPoint x: 435, startPoint y: 459, endPoint x: 351, endPoint y: 486, distance: 89.0
click at [386, 494] on td "Total used guest VM memory" at bounding box center [401, 505] width 297 height 23
drag, startPoint x: 257, startPoint y: 480, endPoint x: 362, endPoint y: 479, distance: 104.6
click at [364, 494] on td "Total used guest VM memory" at bounding box center [401, 505] width 297 height 23
drag, startPoint x: 362, startPoint y: 479, endPoint x: 436, endPoint y: 477, distance: 74.3
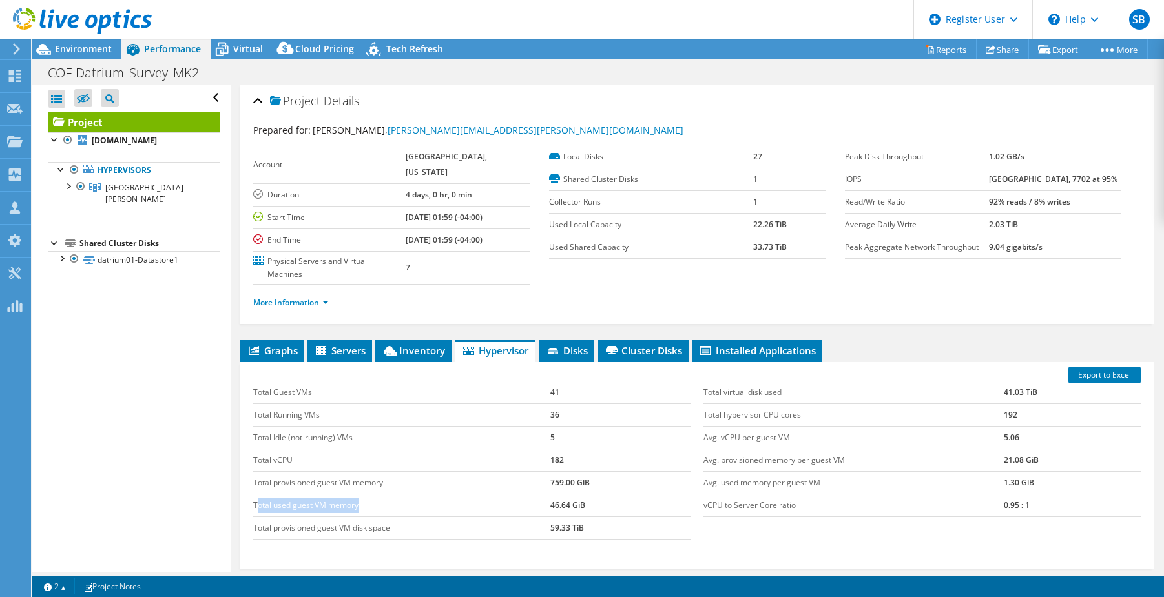
click at [427, 494] on td "Total used guest VM memory" at bounding box center [401, 505] width 297 height 23
click at [517, 494] on td "Total used guest VM memory" at bounding box center [401, 505] width 297 height 23
click at [518, 494] on td "Total used guest VM memory" at bounding box center [401, 505] width 297 height 23
click at [588, 494] on td "46.64 GiB" at bounding box center [620, 505] width 140 height 23
click at [798, 426] on td "Avg. vCPU per guest VM" at bounding box center [853, 437] width 300 height 23
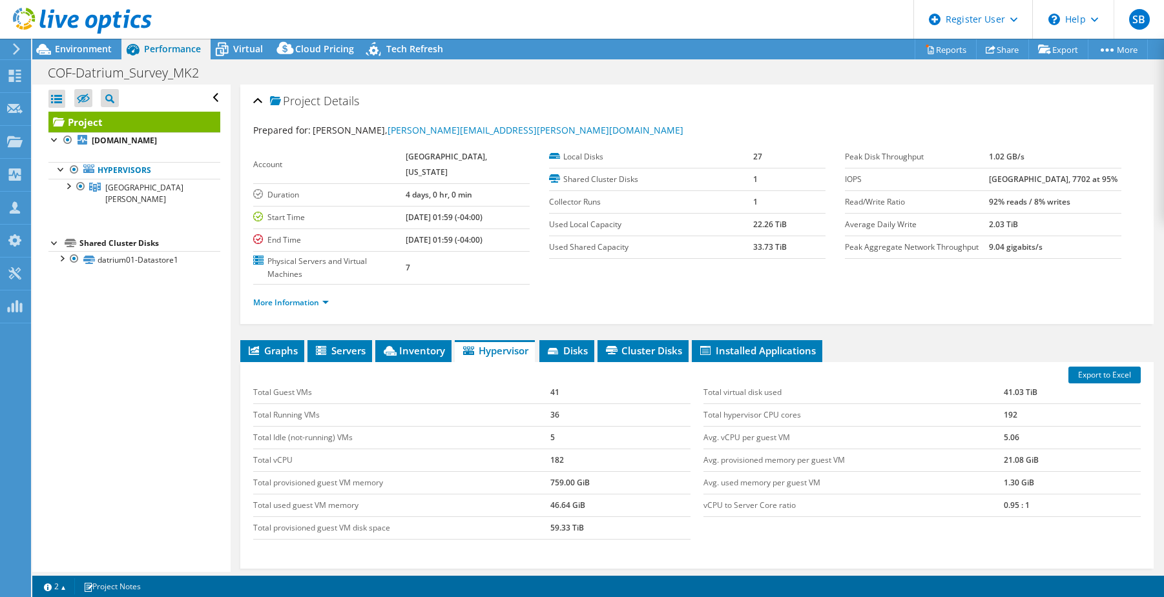
click at [803, 494] on td "vCPU to Server Core ratio" at bounding box center [853, 505] width 300 height 23
click at [535, 471] on tr "Total provisioned guest VM memory 759.00 GiB" at bounding box center [471, 482] width 437 height 23
drag, startPoint x: 532, startPoint y: 466, endPoint x: 505, endPoint y: 481, distance: 30.7
click at [510, 494] on tr "Total used guest VM memory 46.64 GiB" at bounding box center [471, 505] width 437 height 23
drag, startPoint x: 505, startPoint y: 481, endPoint x: 590, endPoint y: 478, distance: 85.3
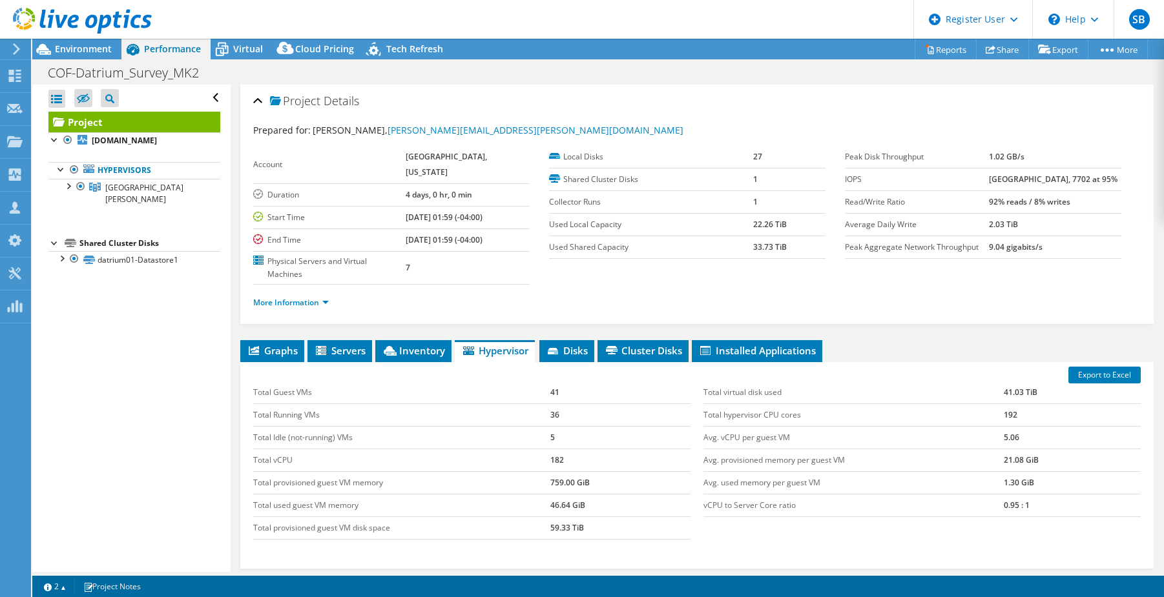
click at [587, 494] on td "46.64 GiB" at bounding box center [620, 505] width 140 height 23
click at [80, 37] on div at bounding box center [76, 21] width 152 height 43
click at [81, 44] on span "Environment" at bounding box center [83, 49] width 57 height 12
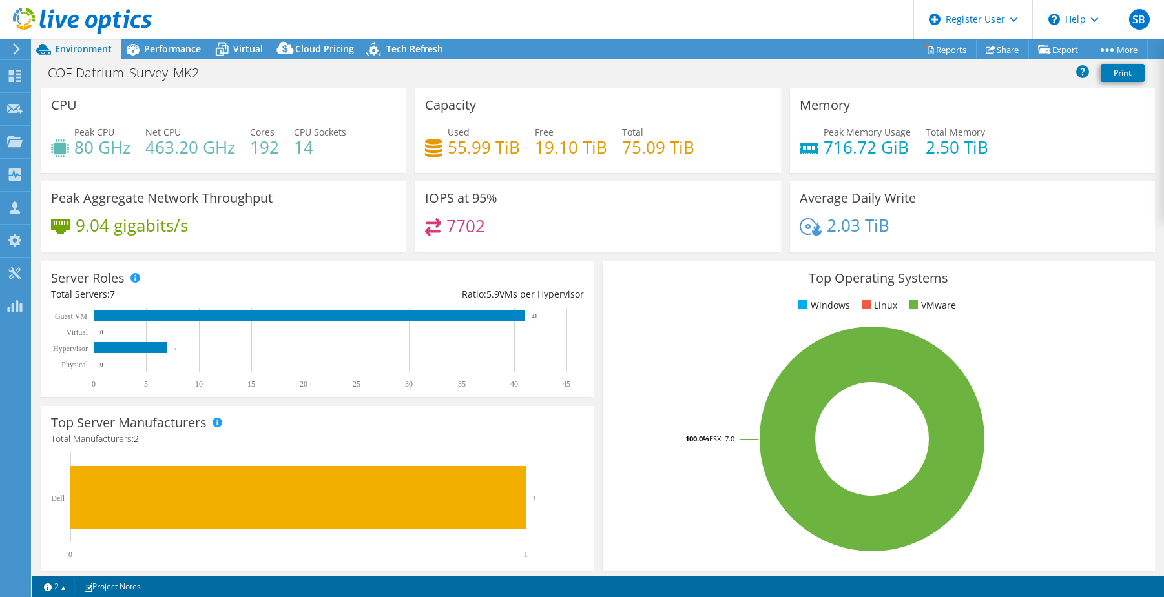
click at [511, 498] on icon "0 1 Dell 1" at bounding box center [311, 506] width 520 height 107
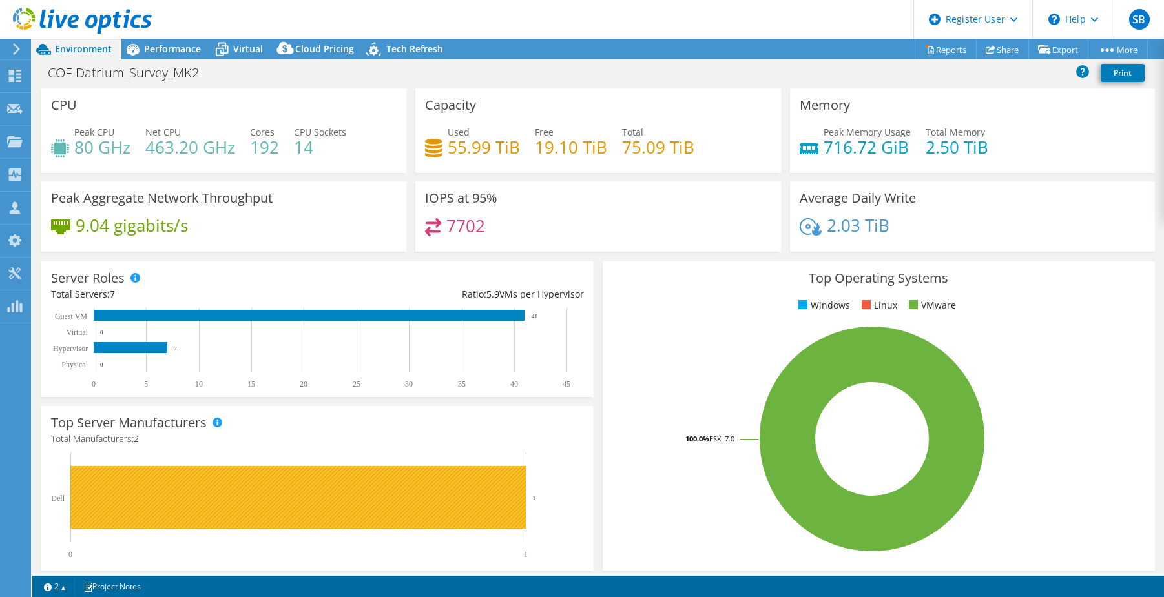
click at [545, 475] on rect at bounding box center [311, 506] width 520 height 107
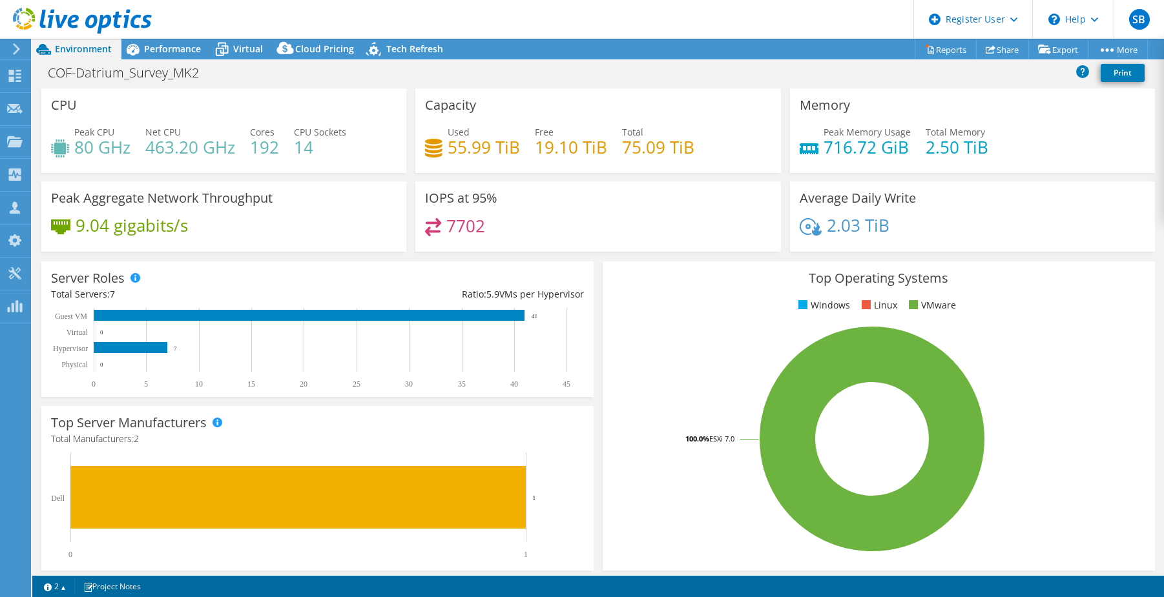
drag, startPoint x: 108, startPoint y: 435, endPoint x: 149, endPoint y: 435, distance: 40.0
click at [145, 435] on h4 "Total Manufacturers: 2" at bounding box center [317, 439] width 533 height 14
drag, startPoint x: 149, startPoint y: 435, endPoint x: 165, endPoint y: 437, distance: 16.9
click at [165, 437] on h4 "Total Manufacturers: 2" at bounding box center [317, 439] width 533 height 14
click at [483, 457] on rect at bounding box center [311, 506] width 520 height 107
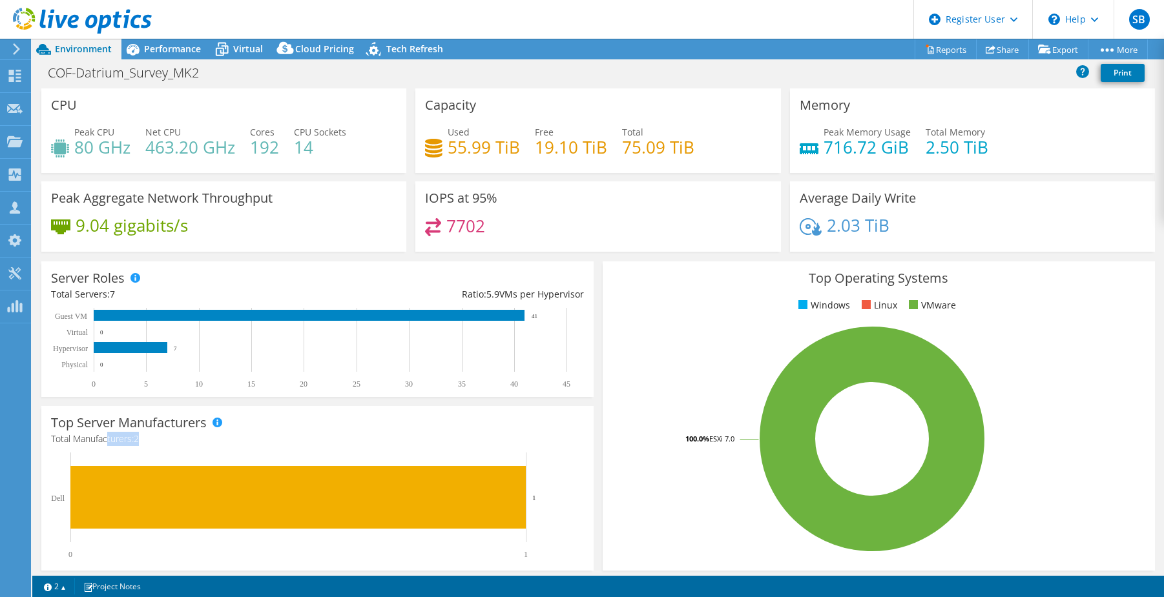
click at [525, 453] on rect at bounding box center [311, 506] width 520 height 107
drag, startPoint x: 575, startPoint y: 467, endPoint x: 583, endPoint y: 484, distance: 19.4
click at [583, 481] on div "Top Server Manufacturers Manufacturers are shown for physical servers and hyper…" at bounding box center [317, 488] width 552 height 165
click at [163, 43] on span "Performance" at bounding box center [172, 49] width 57 height 12
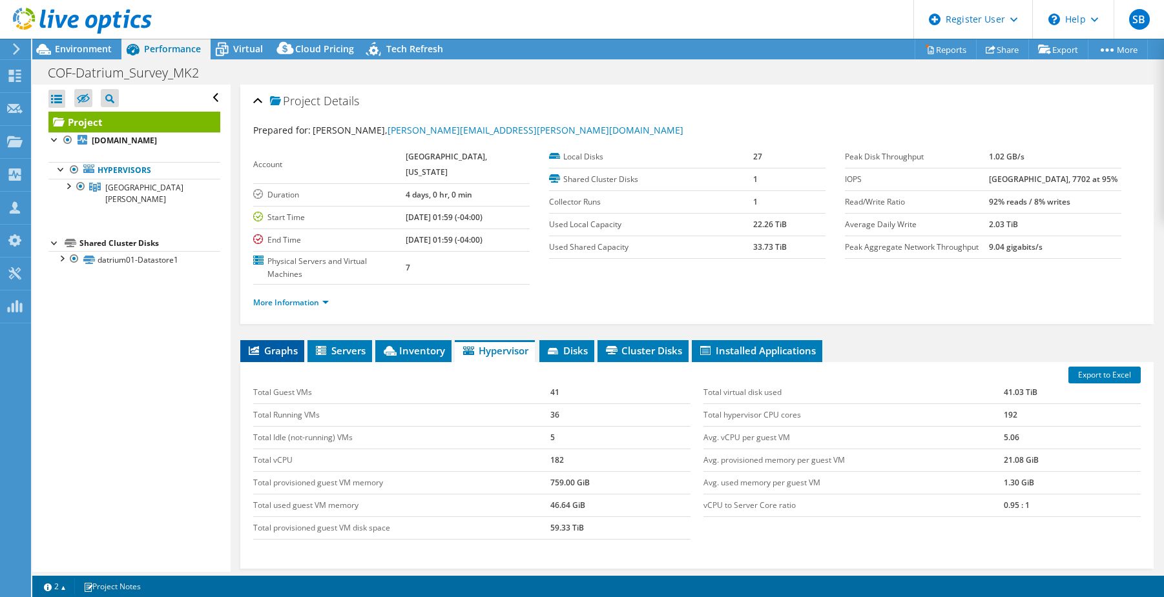
click at [254, 346] on icon at bounding box center [254, 350] width 10 height 9
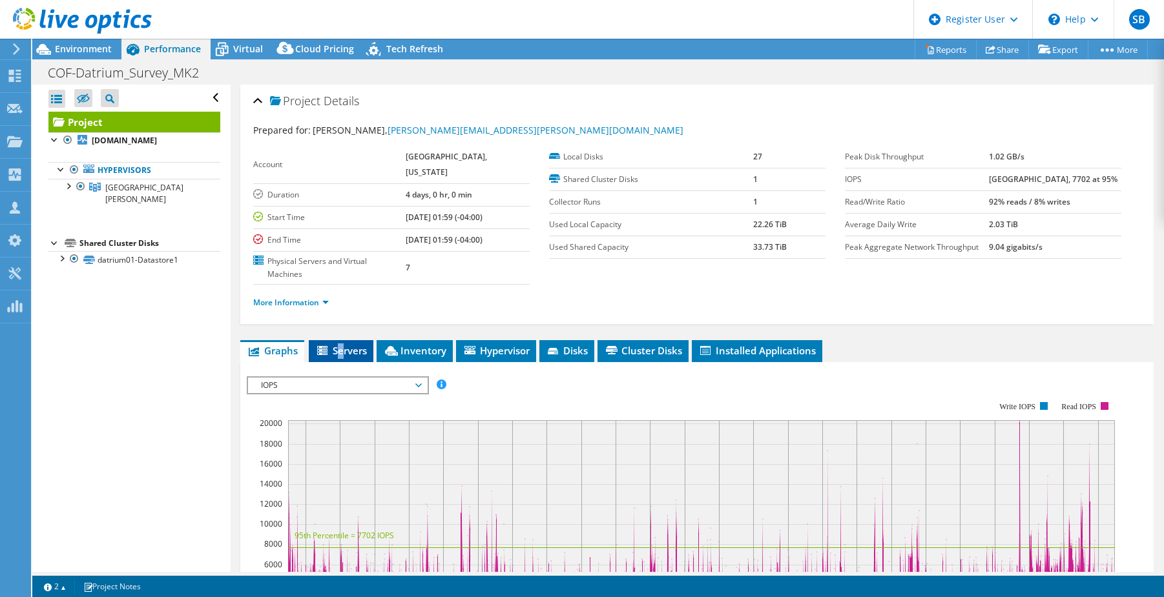
click at [341, 344] on span "Servers" at bounding box center [341, 350] width 52 height 13
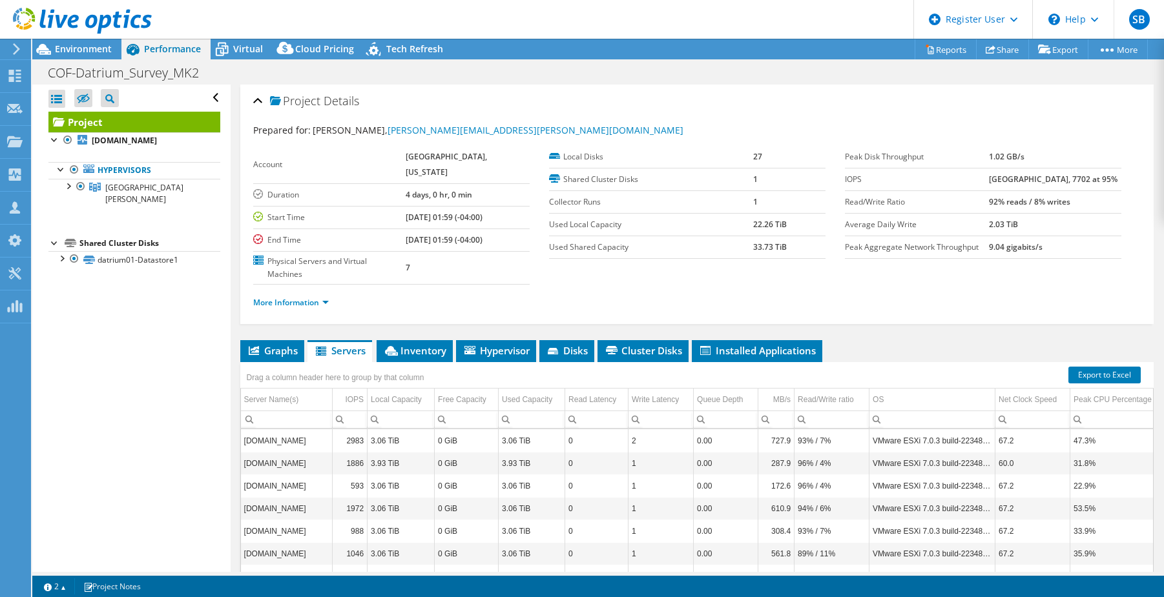
drag, startPoint x: 341, startPoint y: 327, endPoint x: 422, endPoint y: 302, distance: 85.4
click at [422, 302] on div "Project Details Prepared for: Joe Cotellessa, Joe.Cotellessa@fairfaxva.gov Acco…" at bounding box center [697, 385] width 933 height 601
click at [424, 344] on span "Inventory" at bounding box center [414, 350] width 63 height 13
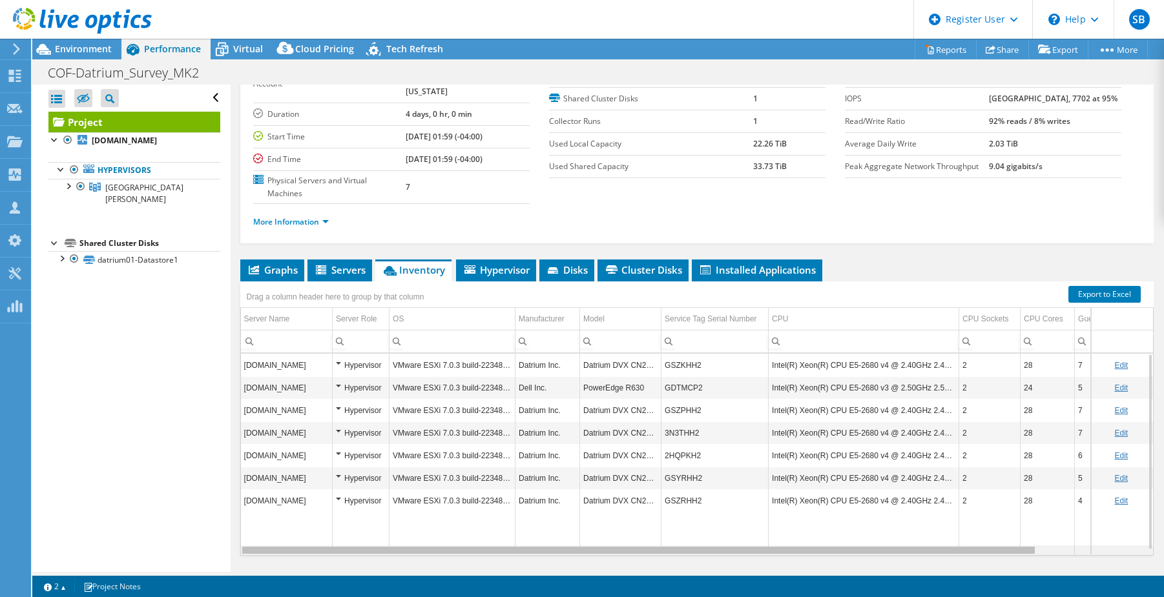
click at [808, 524] on body "SB Dell User Sebastian Banu Sebastian.Banu@dell.com Dell My Profile Log Out \n …" at bounding box center [582, 298] width 1164 height 597
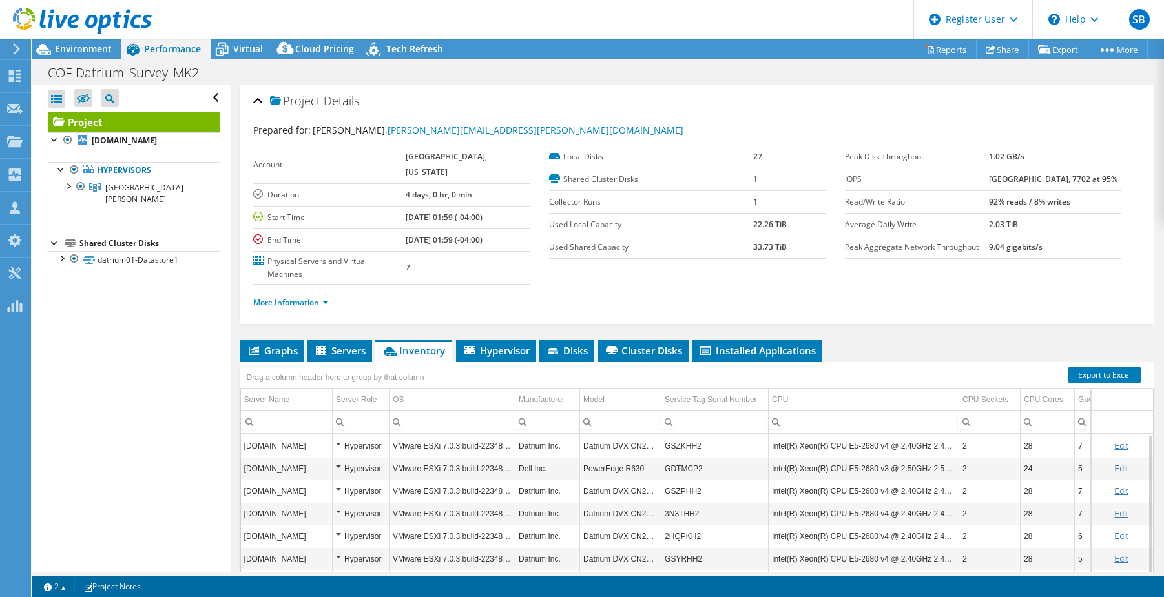
drag, startPoint x: 996, startPoint y: 178, endPoint x: 1044, endPoint y: 181, distance: 47.9
click at [1044, 181] on b "20348 at Peak, 7702 at 95%" at bounding box center [1053, 179] width 129 height 11
drag, startPoint x: 1051, startPoint y: 182, endPoint x: 991, endPoint y: 180, distance: 60.7
click at [991, 180] on tr "IOPS 20348 at Peak, 7702 at 95%" at bounding box center [983, 179] width 276 height 23
drag, startPoint x: 991, startPoint y: 180, endPoint x: 1086, endPoint y: 185, distance: 95.7
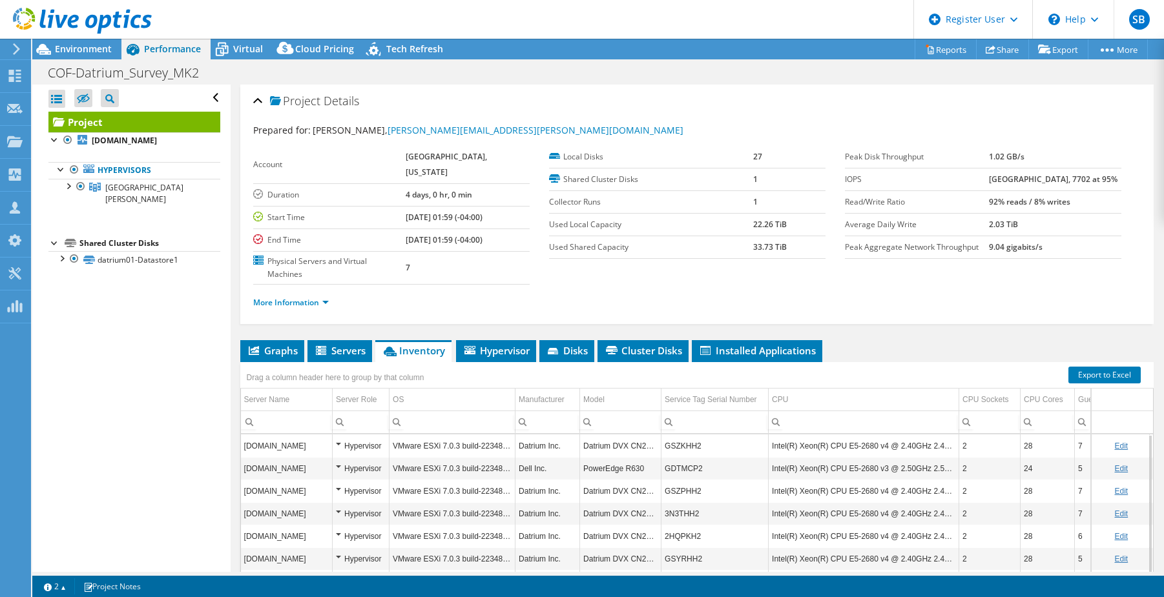
click at [1086, 185] on td "20348 at Peak, 7702 at 95%" at bounding box center [1055, 179] width 132 height 23
drag, startPoint x: 1100, startPoint y: 178, endPoint x: 947, endPoint y: 180, distance: 153.7
click at [947, 180] on tr "IOPS 20348 at Peak, 7702 at 95%" at bounding box center [983, 179] width 276 height 23
drag, startPoint x: 947, startPoint y: 180, endPoint x: 958, endPoint y: 252, distance: 73.2
click at [958, 251] on label "Peak Aggregate Network Throughput" at bounding box center [917, 247] width 144 height 13
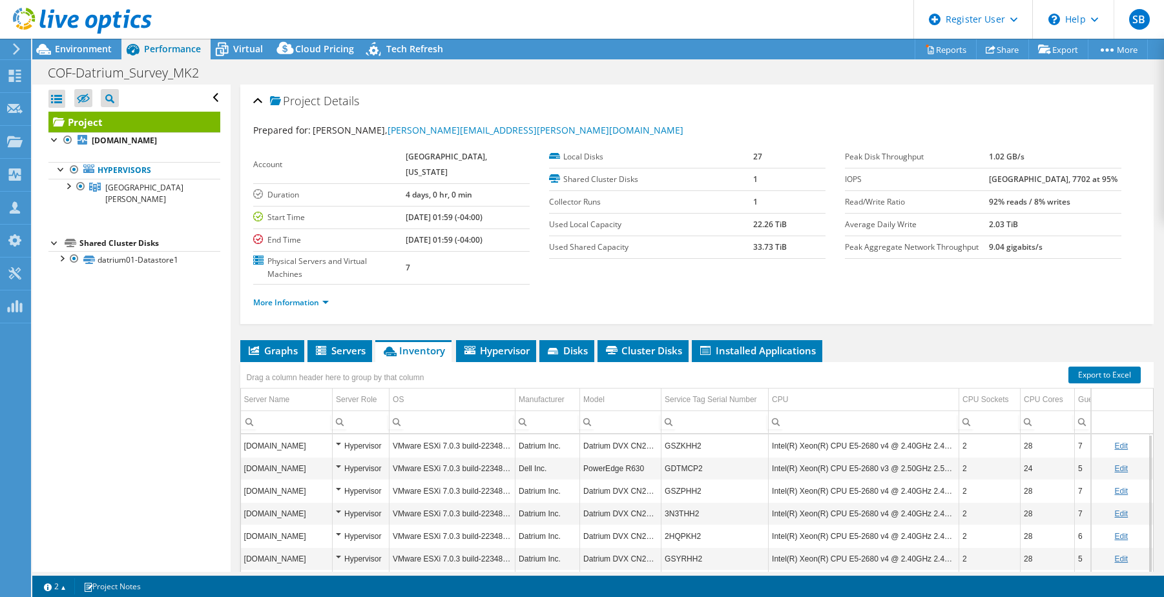
drag, startPoint x: 1047, startPoint y: 253, endPoint x: 711, endPoint y: 238, distance: 336.1
click at [711, 238] on section "Prepared for: Joe Cotellessa, Joe.Cotellessa@fairfaxva.gov Account FAIRFAX, VIR…" at bounding box center [696, 222] width 887 height 198
drag, startPoint x: 711, startPoint y: 238, endPoint x: 804, endPoint y: 262, distance: 95.9
click at [804, 285] on div "More Information" at bounding box center [696, 303] width 887 height 36
click at [241, 49] on span "Virtual" at bounding box center [248, 49] width 30 height 12
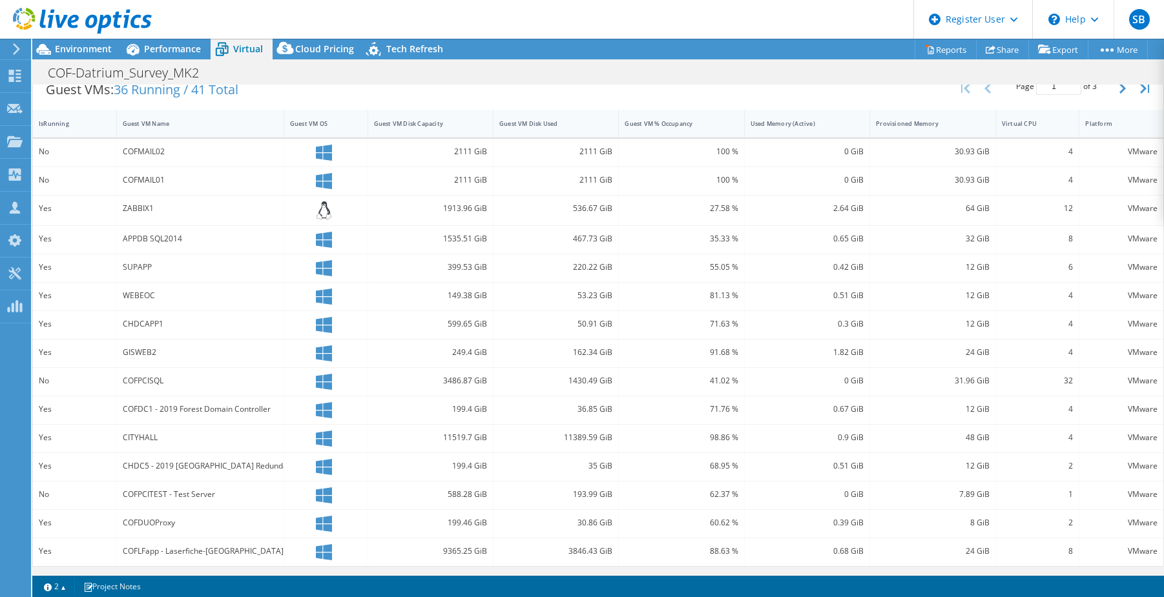
scroll to position [271, 0]
drag, startPoint x: 444, startPoint y: 347, endPoint x: 477, endPoint y: 349, distance: 33.0
click at [477, 349] on div "249.4 GiB" at bounding box center [430, 351] width 113 height 14
drag, startPoint x: 477, startPoint y: 349, endPoint x: 363, endPoint y: 360, distance: 114.3
click at [369, 360] on div "249.4 GiB" at bounding box center [430, 352] width 125 height 28
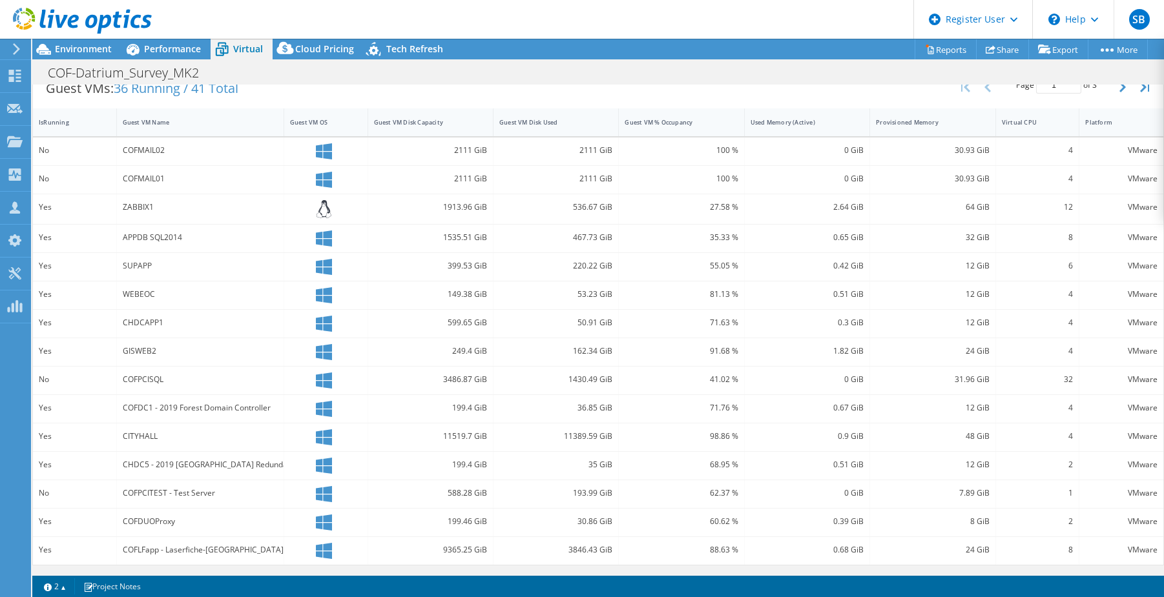
click at [694, 356] on div "91.68 %" at bounding box center [681, 351] width 113 height 14
drag, startPoint x: 697, startPoint y: 353, endPoint x: 731, endPoint y: 349, distance: 33.8
click at [731, 349] on div "91.68 %" at bounding box center [681, 352] width 125 height 28
drag, startPoint x: 566, startPoint y: 351, endPoint x: 611, endPoint y: 349, distance: 44.6
click at [611, 349] on div "162.34 GiB" at bounding box center [555, 352] width 125 height 28
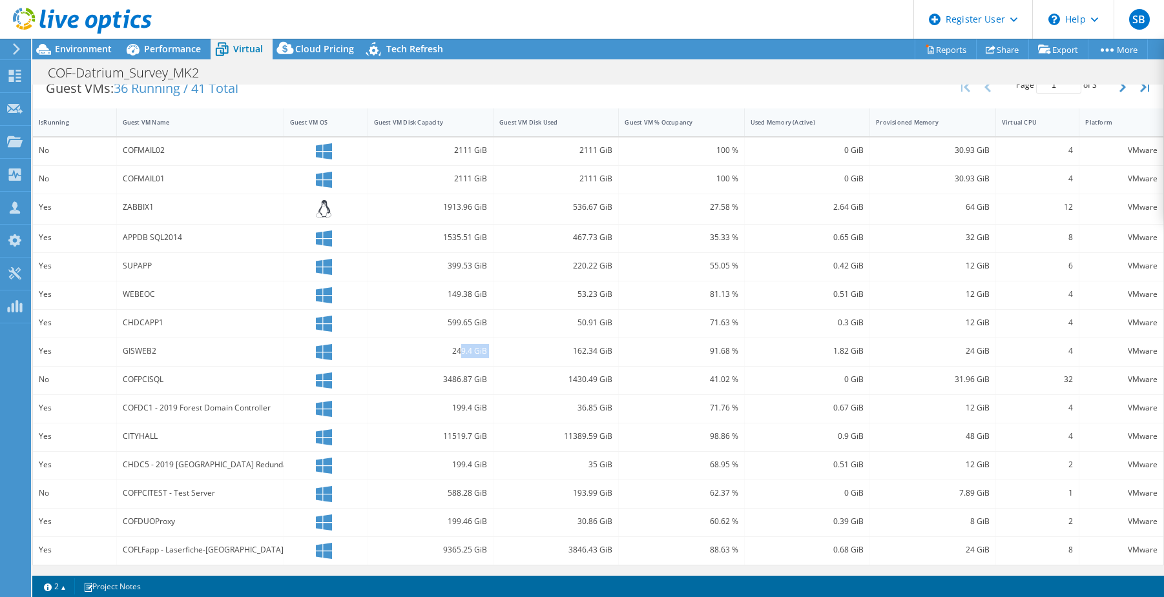
drag, startPoint x: 456, startPoint y: 346, endPoint x: 506, endPoint y: 346, distance: 50.4
click at [506, 346] on div "Yes GISWEB2 249.4 GiB 162.34 GiB 91.68 % 1.82 GiB 24 GiB 4 VMware" at bounding box center [598, 352] width 1130 height 28
drag, startPoint x: 506, startPoint y: 346, endPoint x: 649, endPoint y: 346, distance: 142.7
click at [649, 346] on div "91.68 %" at bounding box center [681, 351] width 113 height 14
drag, startPoint x: 694, startPoint y: 122, endPoint x: 605, endPoint y: 123, distance: 88.5
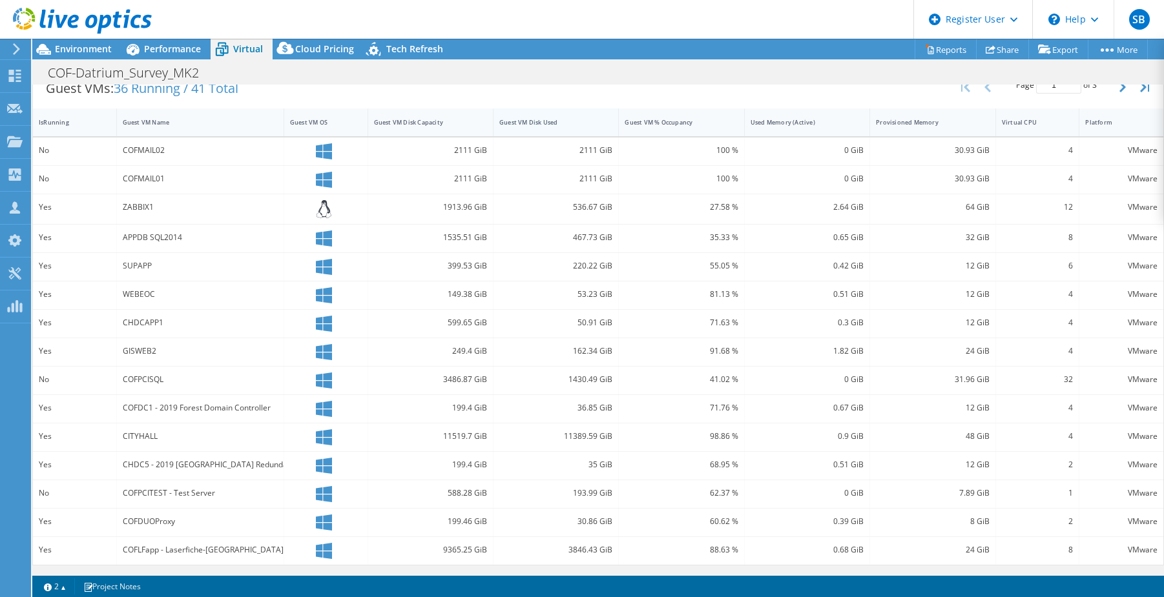
click at [605, 123] on div "IsRunning Guest VM Name Guest VM OS Guest VM Disk Capacity Guest VM Disk Used G…" at bounding box center [598, 122] width 1130 height 28
drag, startPoint x: 732, startPoint y: 351, endPoint x: 753, endPoint y: 353, distance: 21.4
click at [749, 353] on div "Yes GISWEB2 249.4 GiB 162.34 GiB 91.68 % 1.82 GiB 24 GiB 4 VMware" at bounding box center [598, 352] width 1130 height 28
drag, startPoint x: 753, startPoint y: 353, endPoint x: 658, endPoint y: 402, distance: 106.9
click at [658, 402] on div "71.76 %" at bounding box center [681, 408] width 113 height 14
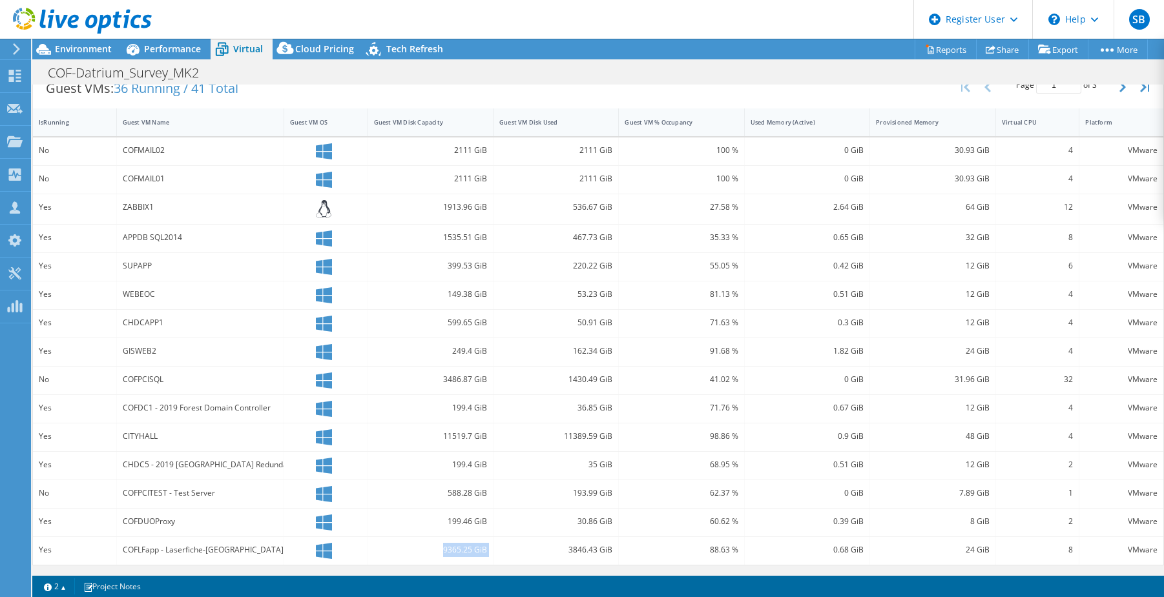
drag, startPoint x: 425, startPoint y: 550, endPoint x: 506, endPoint y: 554, distance: 80.8
click at [506, 554] on div "Yes COFLFapp - Laserfiche-RIO 9365.25 GiB 3846.43 GiB 88.63 % 0.68 GiB 24 GiB 8…" at bounding box center [598, 551] width 1130 height 28
drag, startPoint x: 506, startPoint y: 554, endPoint x: 398, endPoint y: 550, distance: 107.9
click at [397, 550] on div "9365.25 GiB" at bounding box center [430, 550] width 113 height 14
drag, startPoint x: 716, startPoint y: 552, endPoint x: 690, endPoint y: 552, distance: 25.8
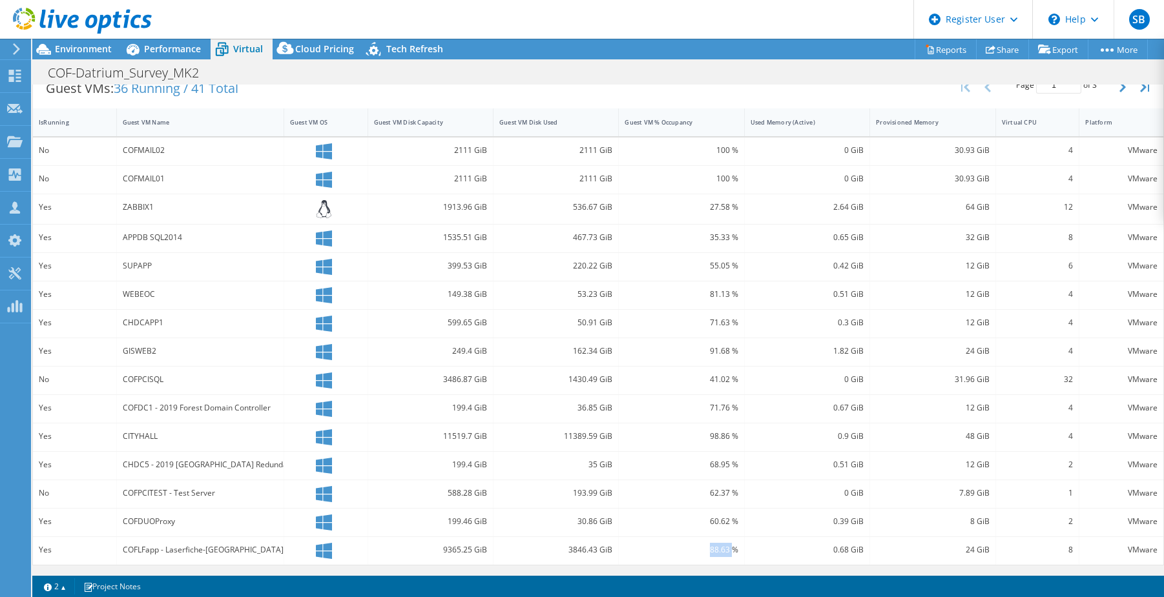
click at [695, 552] on div "88.63 %" at bounding box center [681, 550] width 113 height 14
drag, startPoint x: 690, startPoint y: 552, endPoint x: 791, endPoint y: 454, distance: 140.2
click at [791, 454] on div "0.51 GiB" at bounding box center [807, 466] width 125 height 28
drag, startPoint x: 734, startPoint y: 439, endPoint x: 690, endPoint y: 439, distance: 44.6
click at [691, 439] on div "98.86 %" at bounding box center [681, 438] width 125 height 28
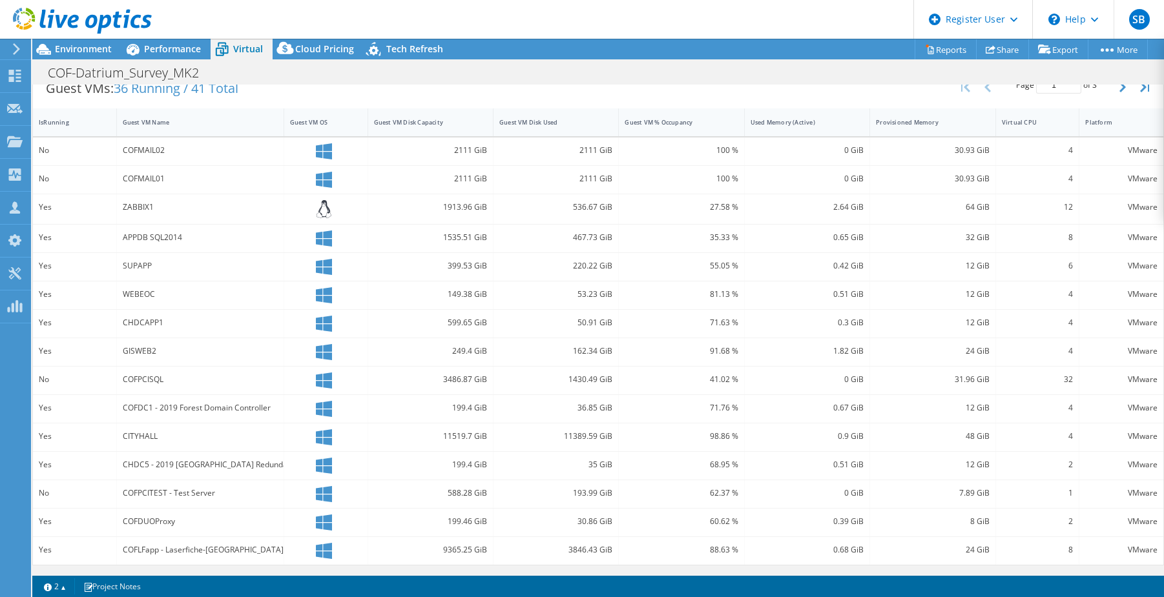
drag, startPoint x: 690, startPoint y: 439, endPoint x: 613, endPoint y: 444, distance: 77.1
click at [613, 444] on div "Yes CITYHALL 11519.7 GiB 11389.59 GiB 98.86 % 0.9 GiB 48 GiB 4 VMware" at bounding box center [598, 438] width 1130 height 28
drag, startPoint x: 728, startPoint y: 435, endPoint x: 677, endPoint y: 433, distance: 50.4
click at [677, 433] on div "98.86 %" at bounding box center [681, 436] width 113 height 14
drag, startPoint x: 677, startPoint y: 433, endPoint x: 759, endPoint y: 429, distance: 82.1
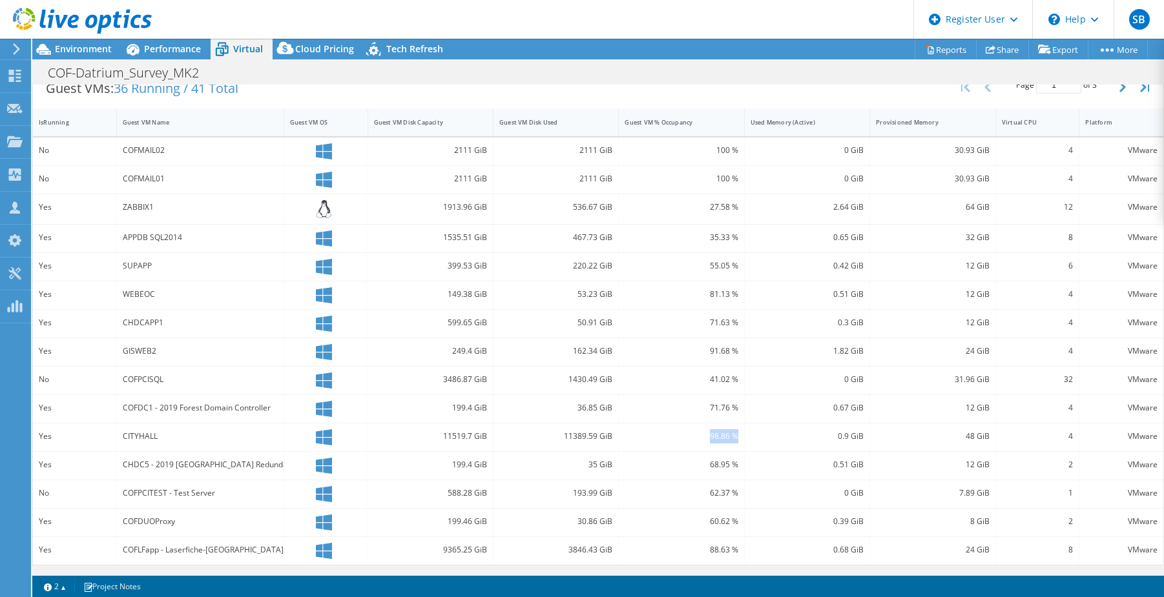
click at [731, 488] on div "62.37 %" at bounding box center [681, 494] width 125 height 28
drag, startPoint x: 732, startPoint y: 285, endPoint x: 665, endPoint y: 293, distance: 67.6
click at [674, 292] on div "81.13 %" at bounding box center [681, 296] width 125 height 28
drag, startPoint x: 665, startPoint y: 293, endPoint x: 794, endPoint y: 287, distance: 129.3
click at [794, 287] on div "0.51 GiB" at bounding box center [807, 296] width 125 height 28
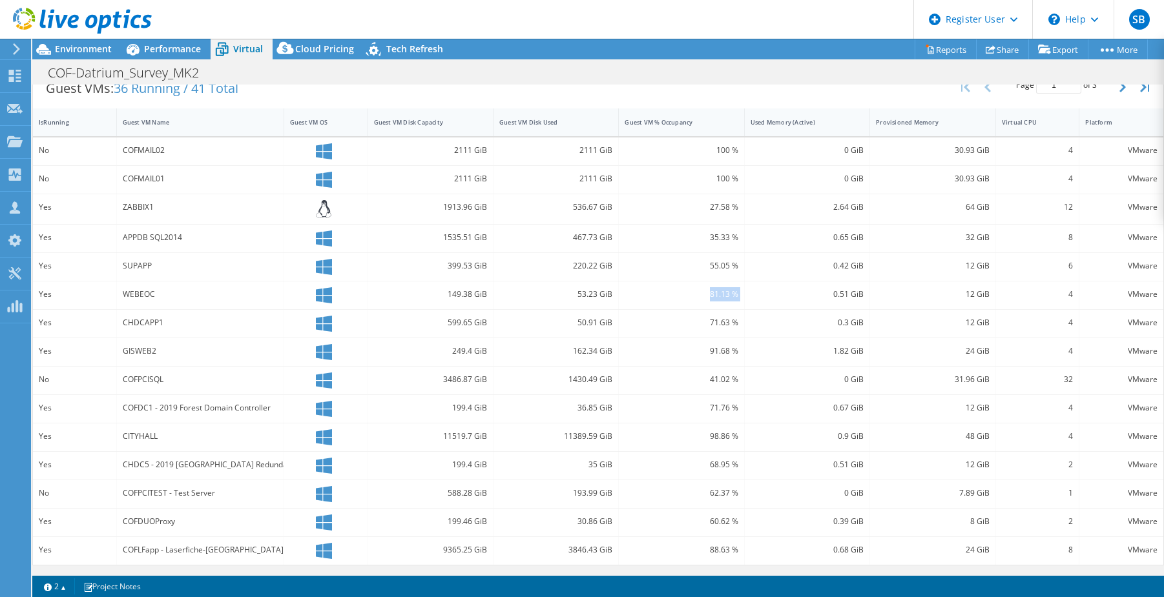
drag, startPoint x: 728, startPoint y: 301, endPoint x: 679, endPoint y: 304, distance: 49.2
click at [682, 304] on div "Yes WEBEOC 149.38 GiB 53.23 GiB 81.13 % 0.51 GiB 12 GiB 4 VMware" at bounding box center [598, 296] width 1130 height 28
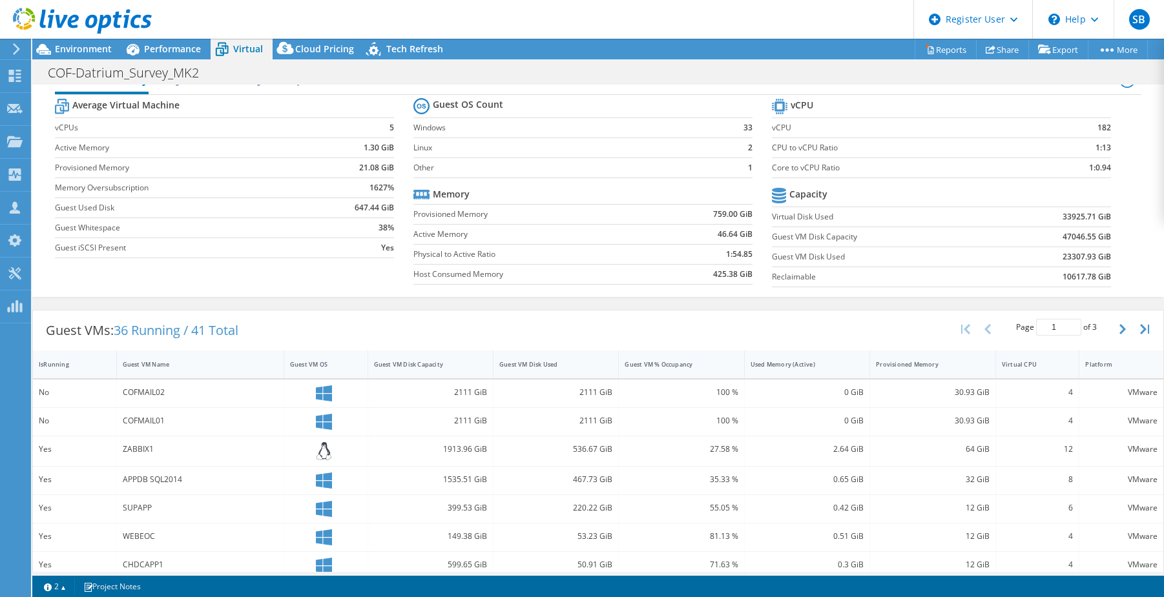
click at [575, 321] on div "Guest VMs: 36 Running / 41 Total Page 1 of 3 5 rows 10 rows 20 rows 25 rows 50 …" at bounding box center [598, 331] width 1130 height 40
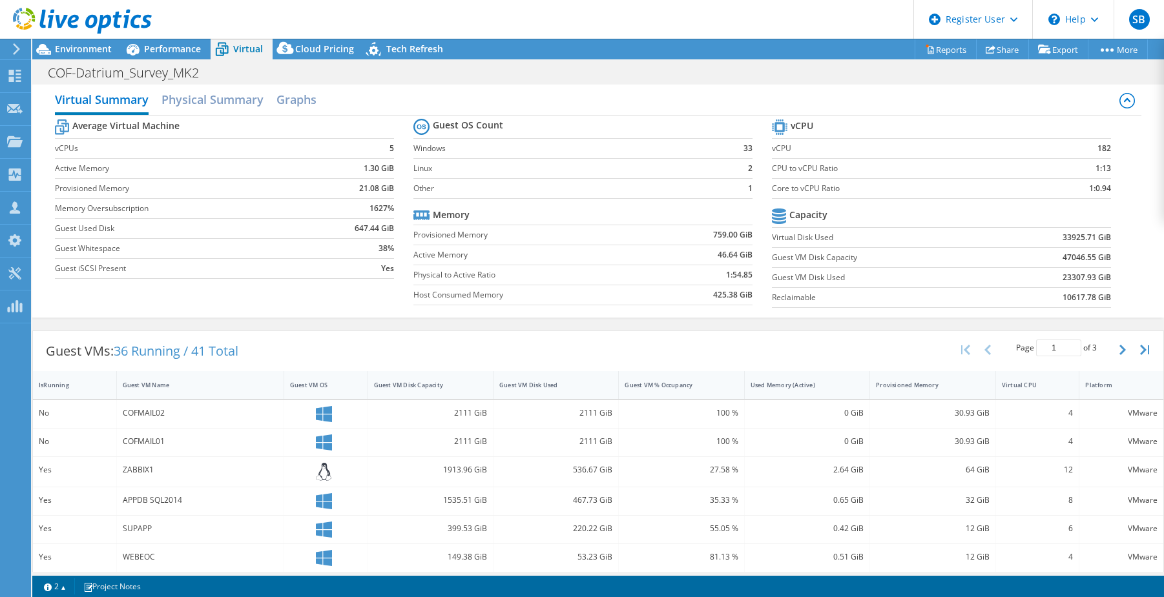
scroll to position [0, 0]
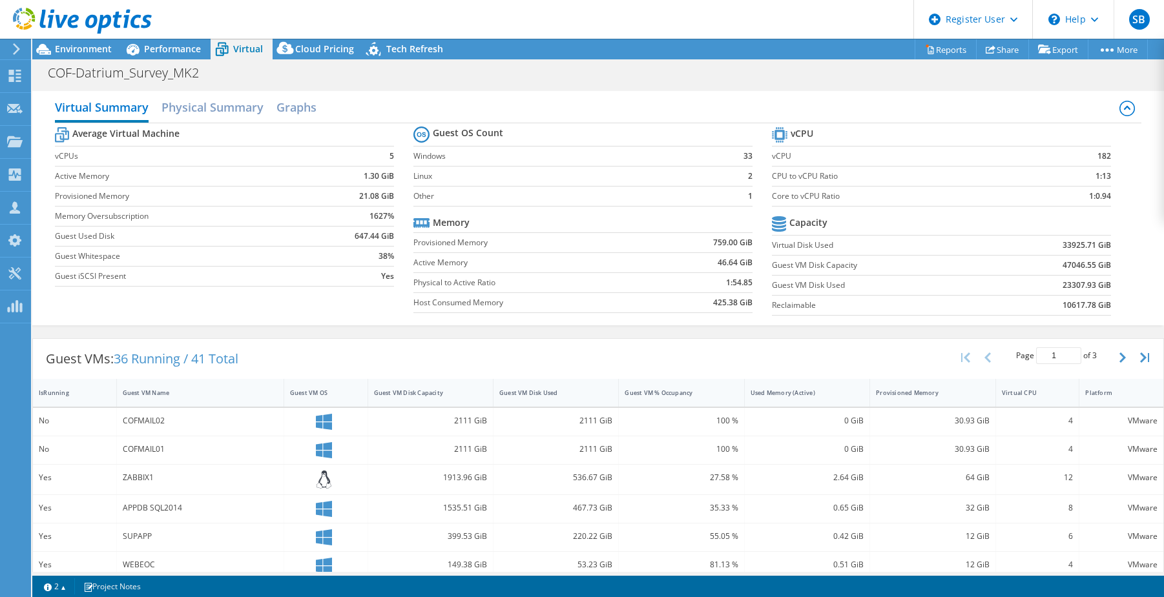
click at [776, 355] on div "Guest VMs: 36 Running / 41 Total Page 1 of 3 5 rows 10 rows 20 rows 25 rows 50 …" at bounding box center [598, 359] width 1130 height 40
drag, startPoint x: 776, startPoint y: 356, endPoint x: 708, endPoint y: 351, distance: 68.0
click at [708, 351] on div "Guest VMs: 36 Running / 41 Total Page 1 of 3 5 rows 10 rows 20 rows 25 rows 50 …" at bounding box center [598, 359] width 1130 height 40
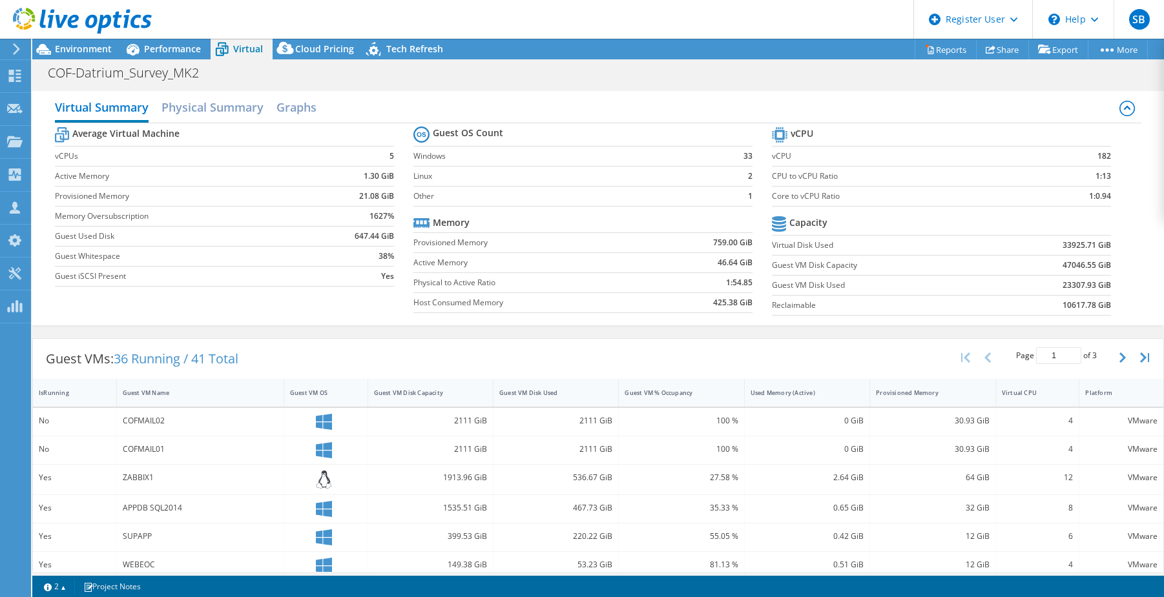
click at [433, 300] on label "Host Consumed Memory" at bounding box center [533, 302] width 241 height 13
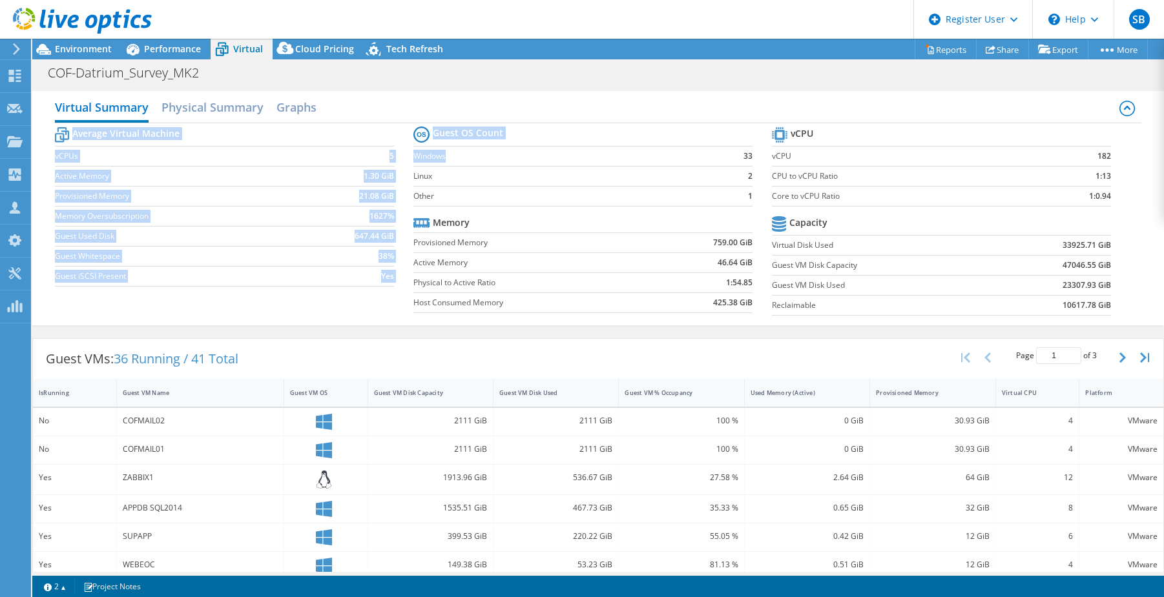
drag, startPoint x: 411, startPoint y: 151, endPoint x: 480, endPoint y: 154, distance: 69.2
click at [473, 154] on div "Average Virtual Machine vCPUs 5 Active Memory 1.30 GiB Provisioned Memory 21.08…" at bounding box center [598, 222] width 1086 height 199
drag, startPoint x: 480, startPoint y: 154, endPoint x: 683, endPoint y: 158, distance: 202.2
click at [683, 158] on label "Windows" at bounding box center [567, 156] width 308 height 13
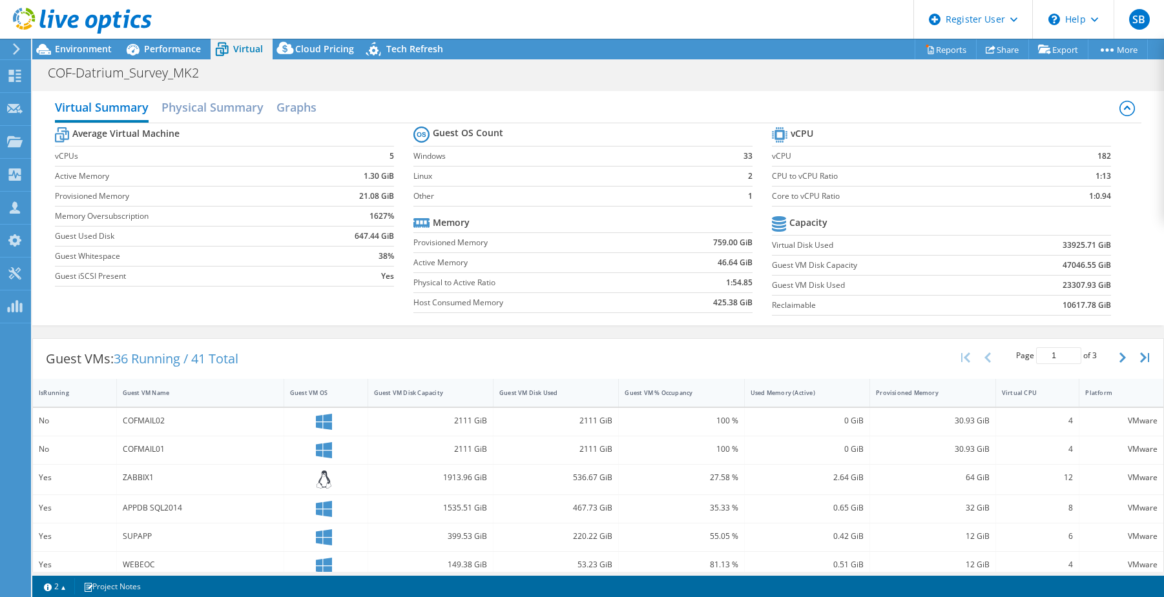
click at [810, 161] on label "vCPU" at bounding box center [903, 156] width 262 height 13
drag, startPoint x: 854, startPoint y: 178, endPoint x: 861, endPoint y: 178, distance: 7.1
click at [856, 178] on label "CPU to vCPU Ratio" at bounding box center [903, 176] width 262 height 13
click at [866, 181] on label "CPU to vCPU Ratio" at bounding box center [903, 176] width 262 height 13
click at [796, 182] on label "CPU to vCPU Ratio" at bounding box center [903, 176] width 262 height 13
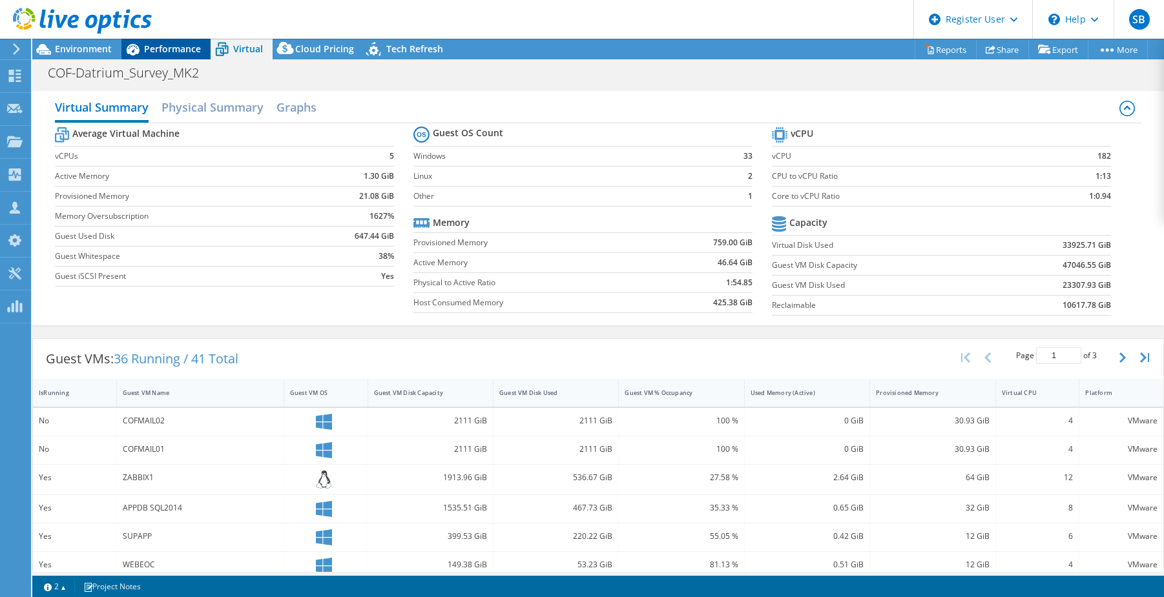
click at [160, 48] on span "Performance" at bounding box center [172, 49] width 57 height 12
